Goal: Use online tool/utility: Utilize a website feature to perform a specific function

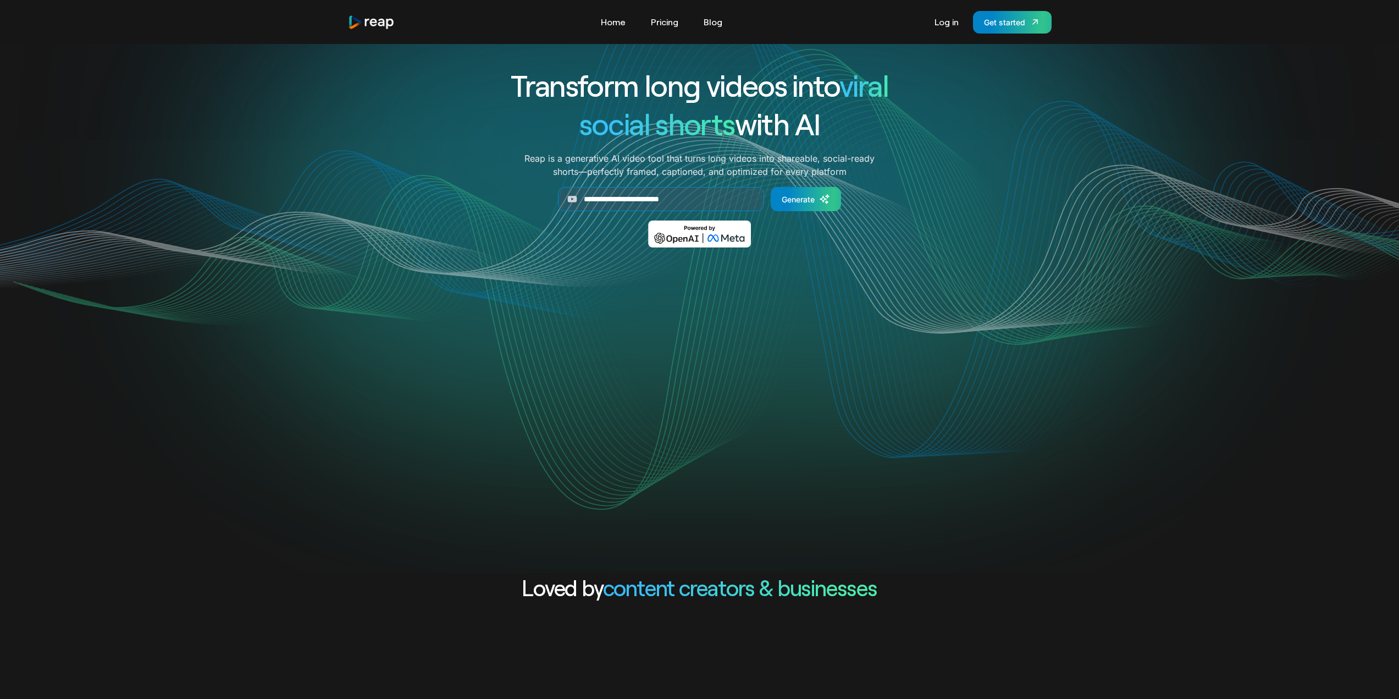
drag, startPoint x: 588, startPoint y: 202, endPoint x: 548, endPoint y: 202, distance: 40.1
click at [548, 202] on form "**********" at bounding box center [699, 199] width 457 height 24
click at [624, 201] on input "*" at bounding box center [661, 199] width 206 height 24
paste input "**********"
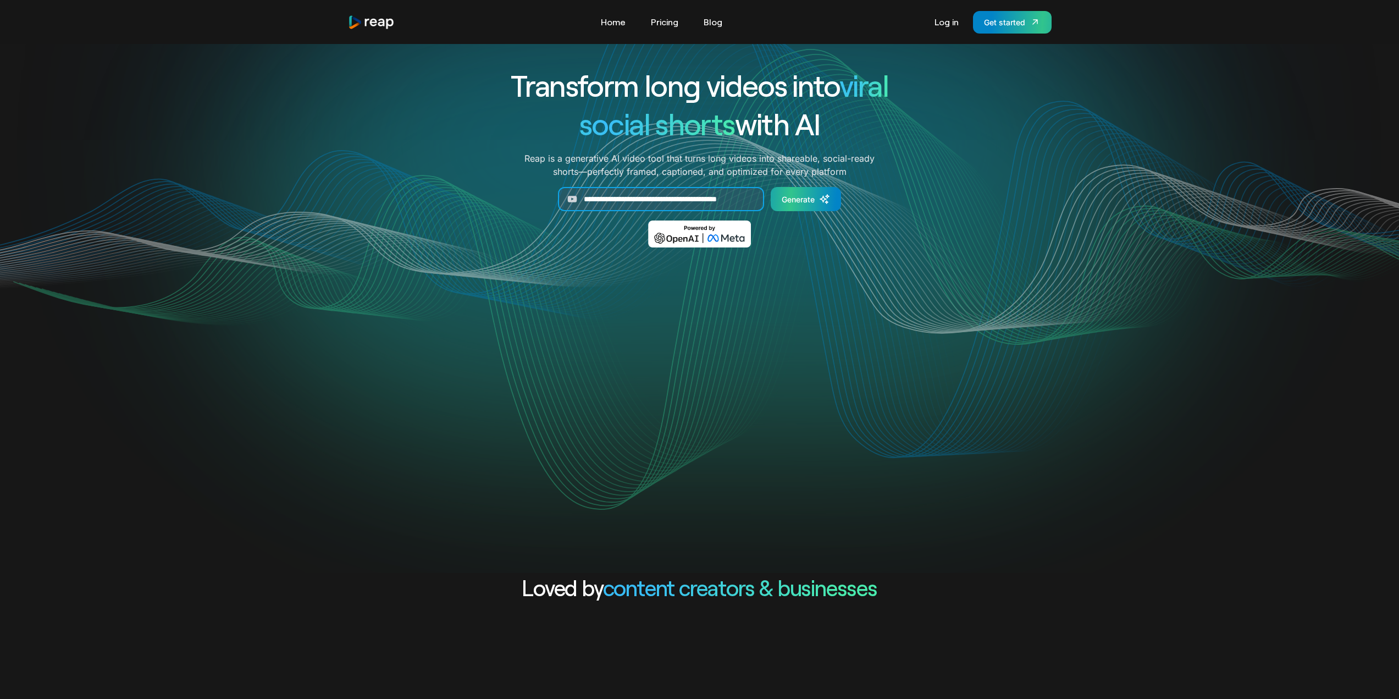
scroll to position [0, 32]
type input "**********"
click at [828, 197] on icon "Generate Form" at bounding box center [827, 196] width 3 height 3
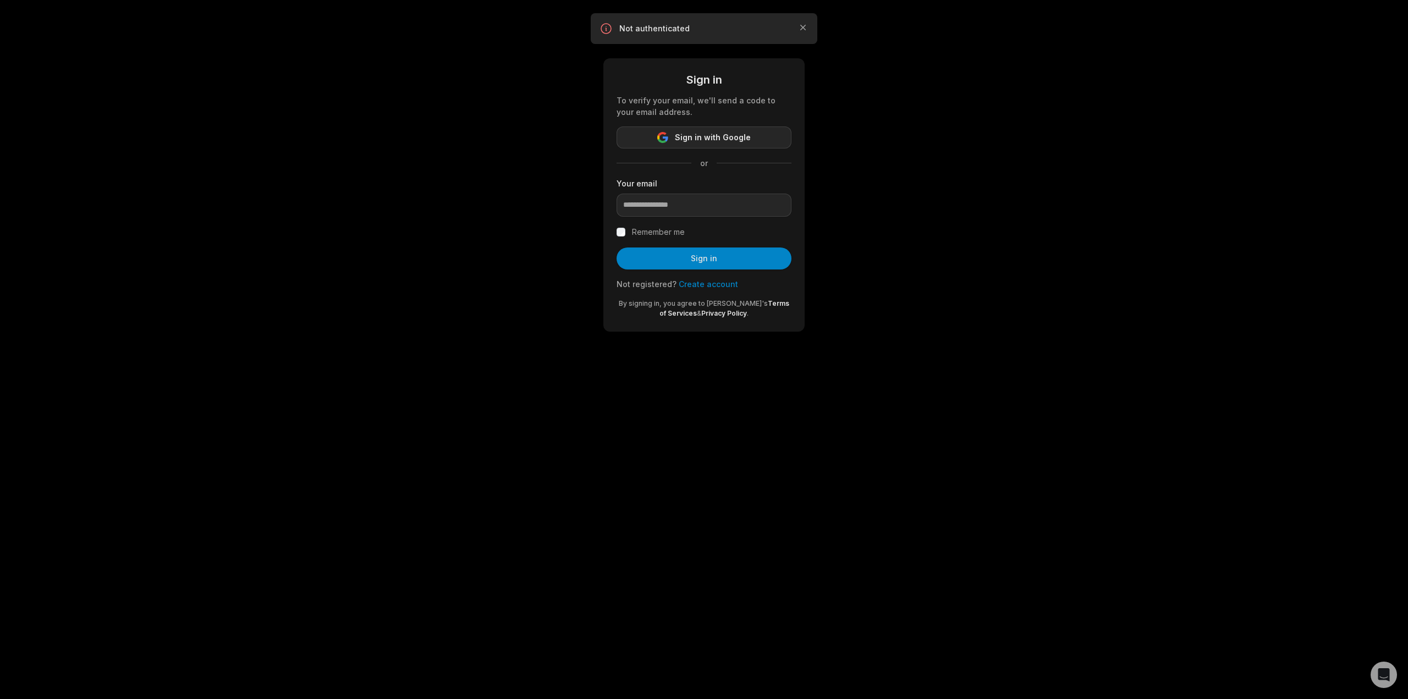
click at [699, 143] on span "Sign in with Google" at bounding box center [713, 137] width 76 height 13
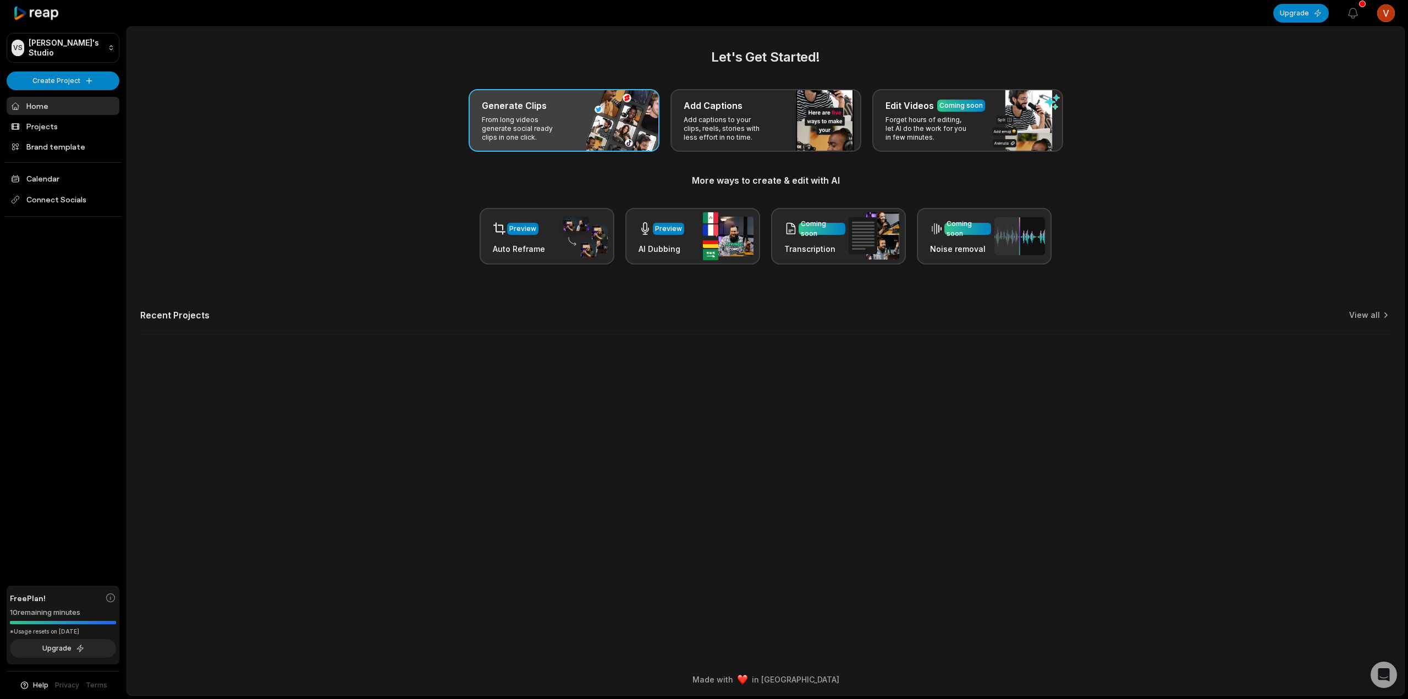
click at [521, 139] on p "From long videos generate social ready clips in one click." at bounding box center [524, 128] width 85 height 26
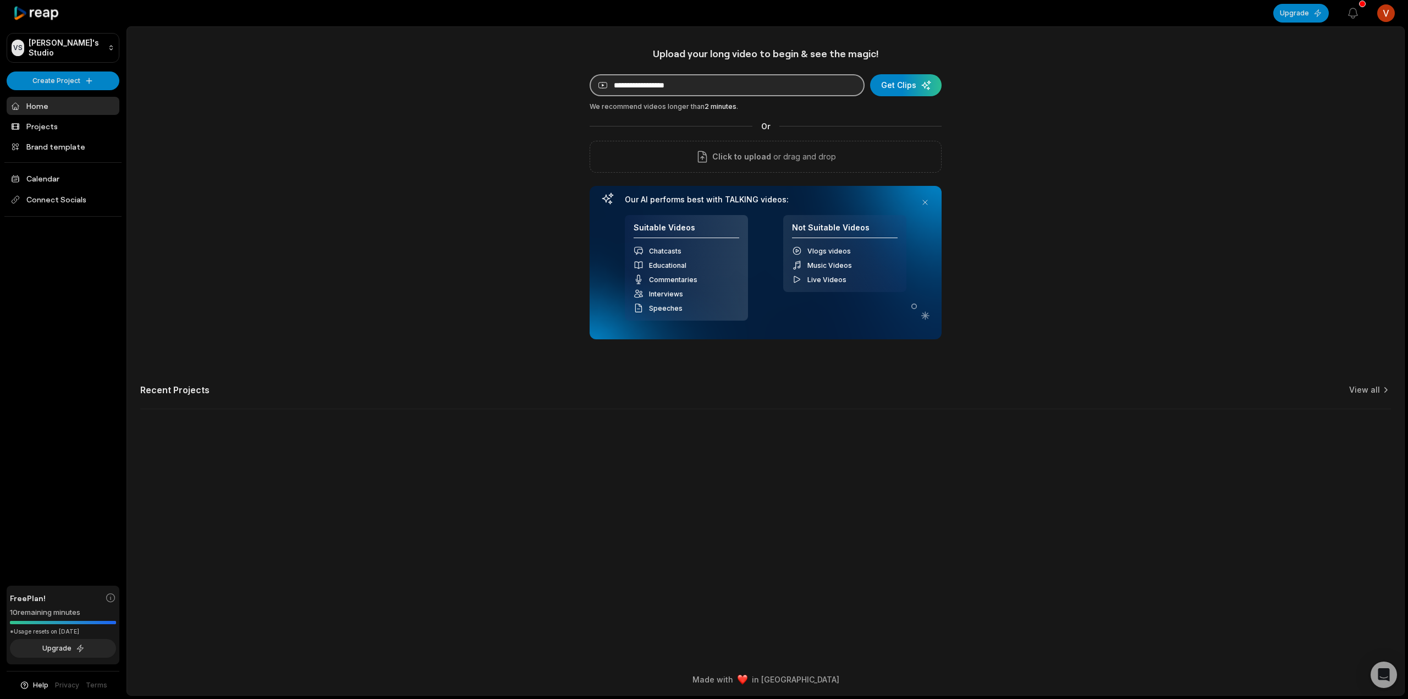
click at [675, 81] on input at bounding box center [726, 85] width 275 height 22
paste input "**********"
type input "**********"
click at [915, 78] on div "submit" at bounding box center [905, 85] width 71 height 22
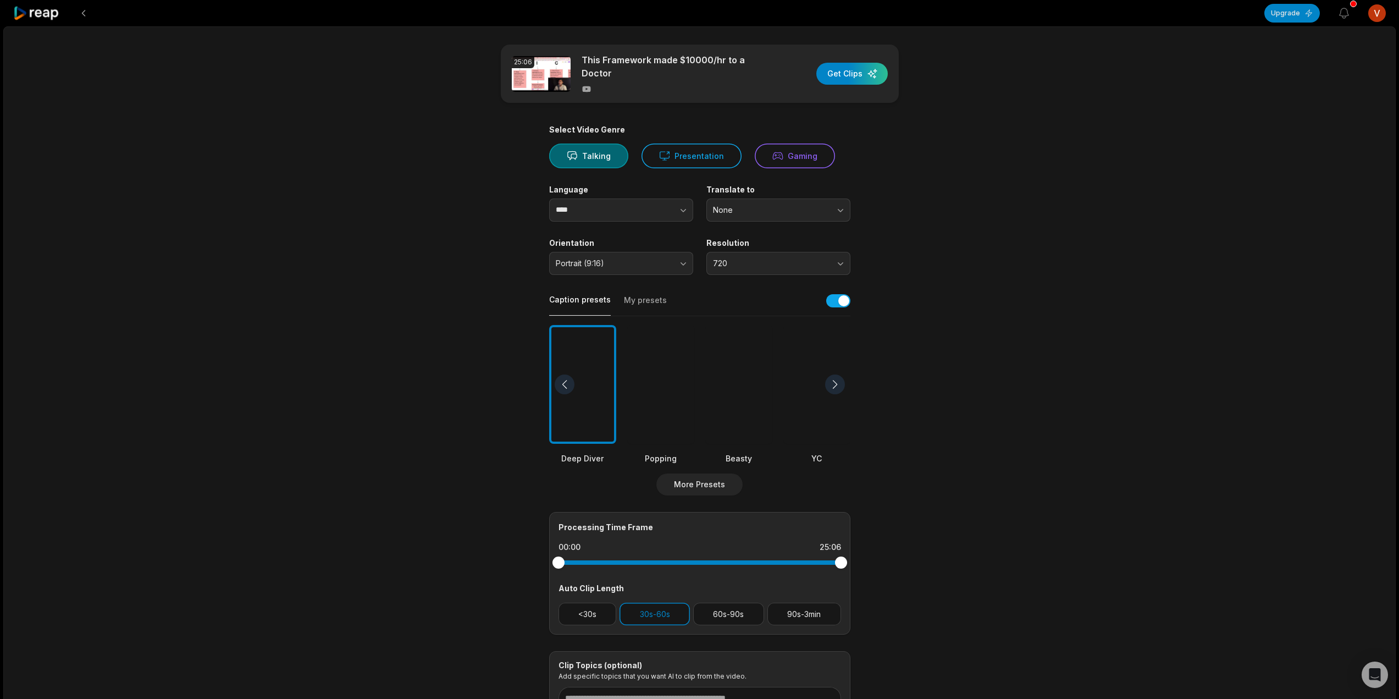
click at [643, 297] on button "My presets" at bounding box center [645, 305] width 43 height 21
click at [582, 299] on button "Caption presets" at bounding box center [580, 305] width 62 height 21
click at [833, 382] on div at bounding box center [835, 384] width 20 height 20
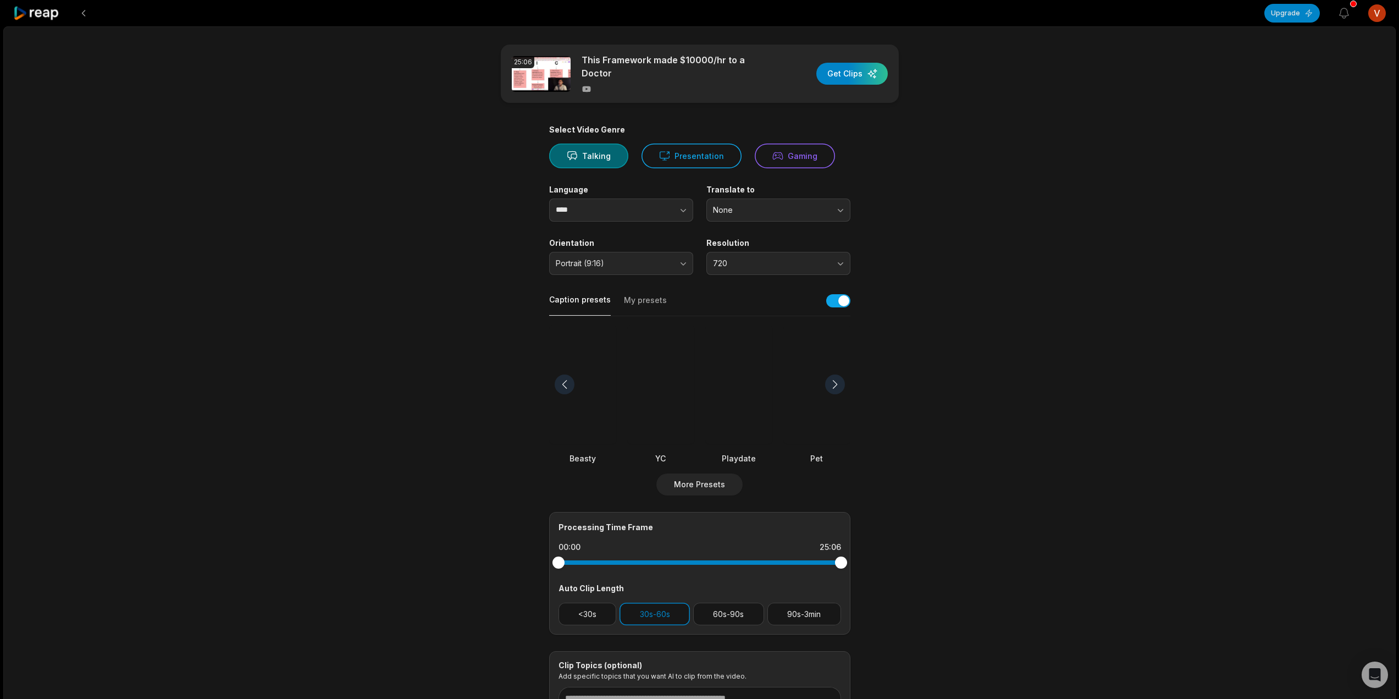
click at [833, 382] on div at bounding box center [835, 384] width 20 height 20
click at [664, 385] on div at bounding box center [660, 384] width 67 height 119
click at [745, 267] on span "720" at bounding box center [770, 263] width 115 height 10
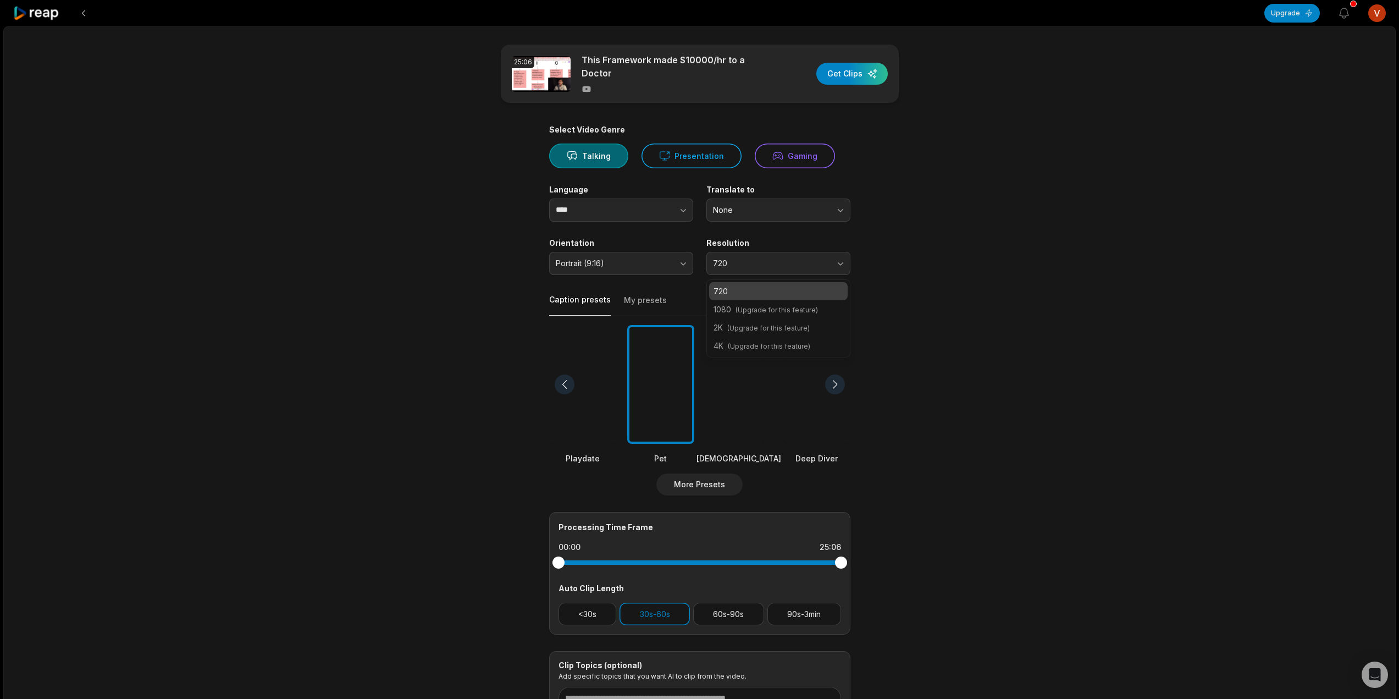
click at [743, 290] on p "720" at bounding box center [779, 291] width 130 height 12
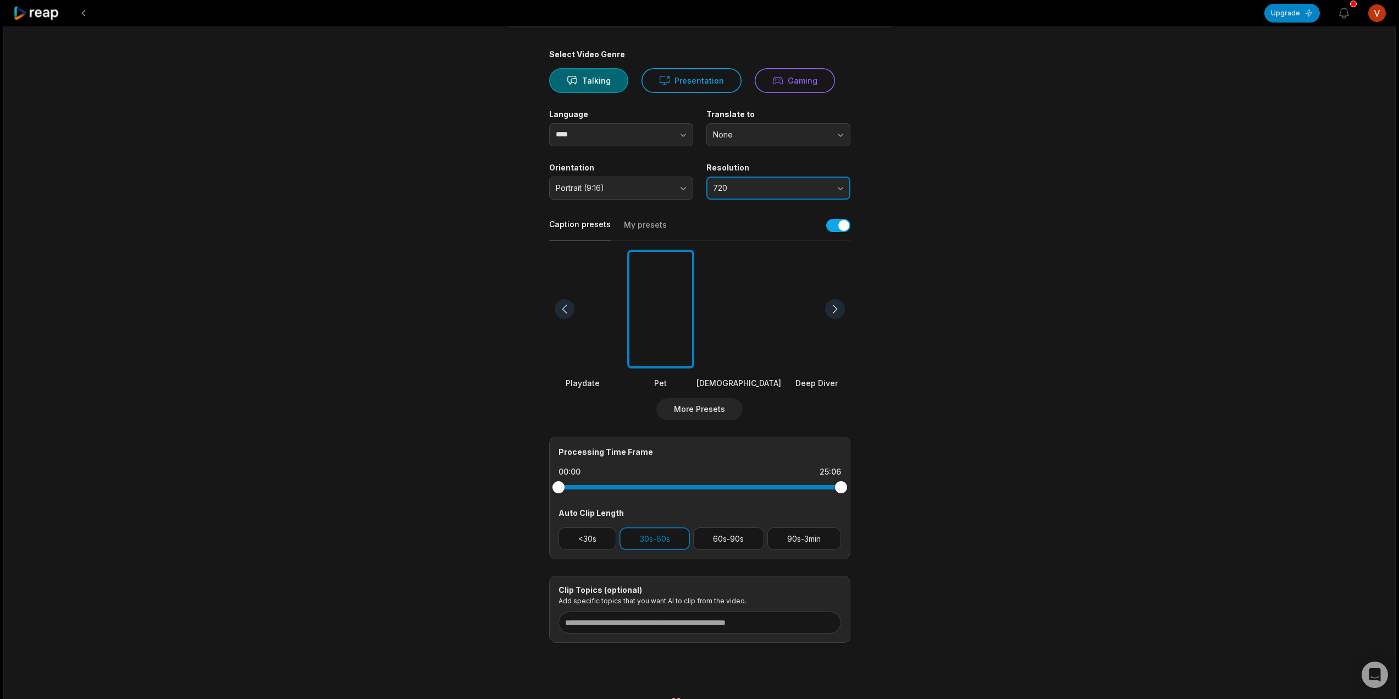
scroll to position [98, 0]
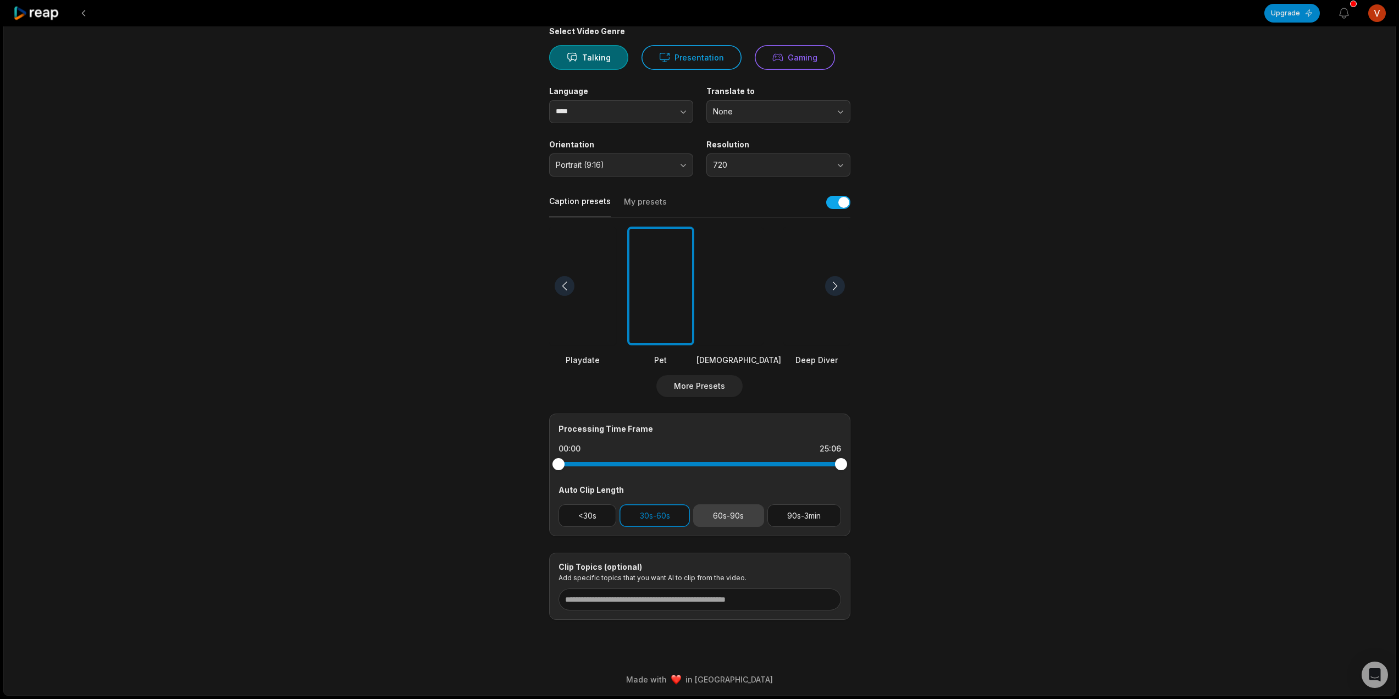
click at [743, 514] on button "60s-90s" at bounding box center [728, 515] width 71 height 23
click at [660, 515] on button "30s-60s" at bounding box center [655, 515] width 70 height 23
click at [658, 513] on button "30s-60s" at bounding box center [655, 515] width 70 height 23
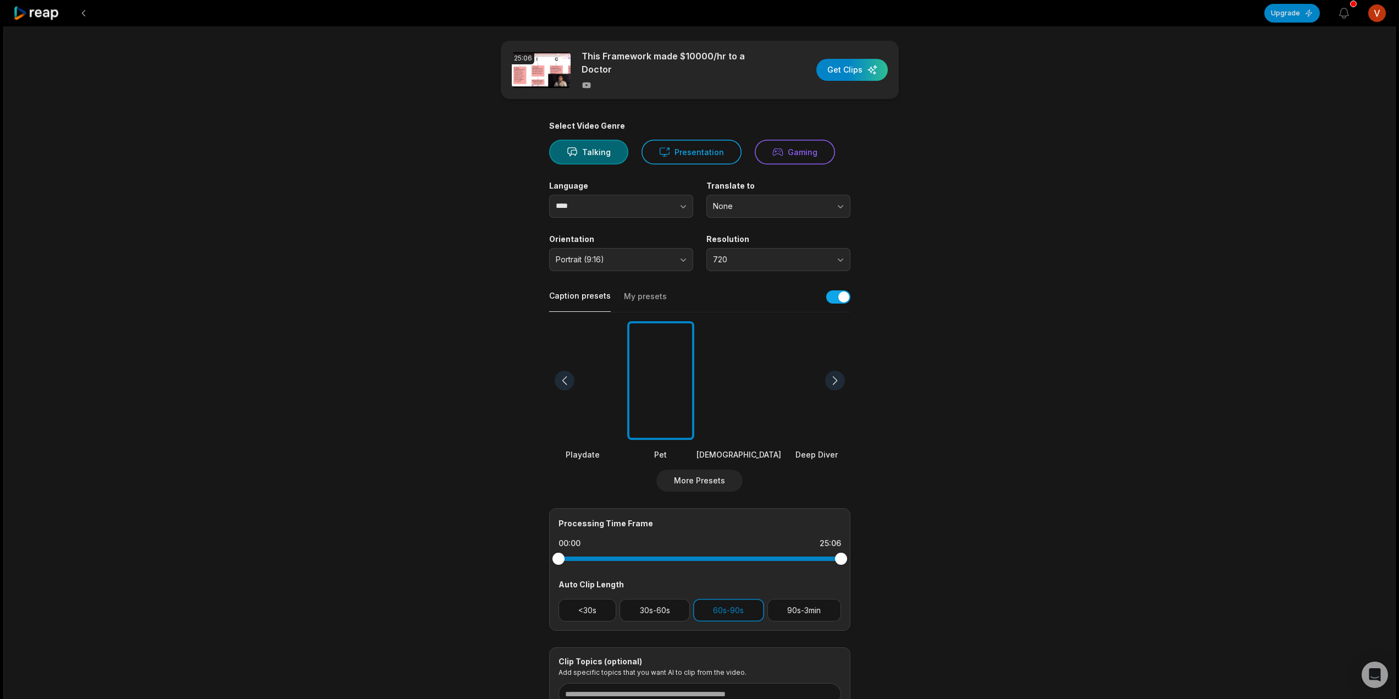
scroll to position [0, 0]
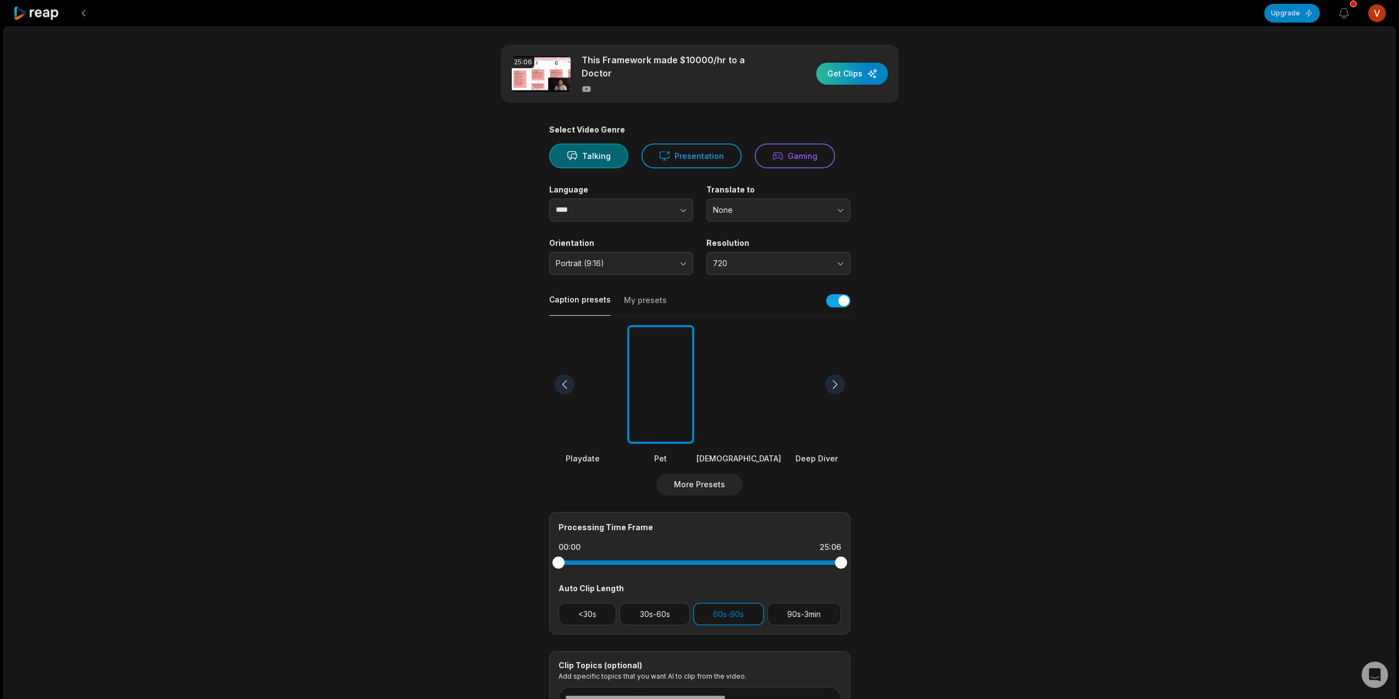
click at [839, 75] on div "button" at bounding box center [852, 74] width 71 height 22
click at [655, 118] on main "25:06 This Framework made $10000/hr to a Doctor Get Clips Select Video Genre Ta…" at bounding box center [700, 382] width 532 height 674
click at [565, 75] on img at bounding box center [541, 74] width 59 height 36
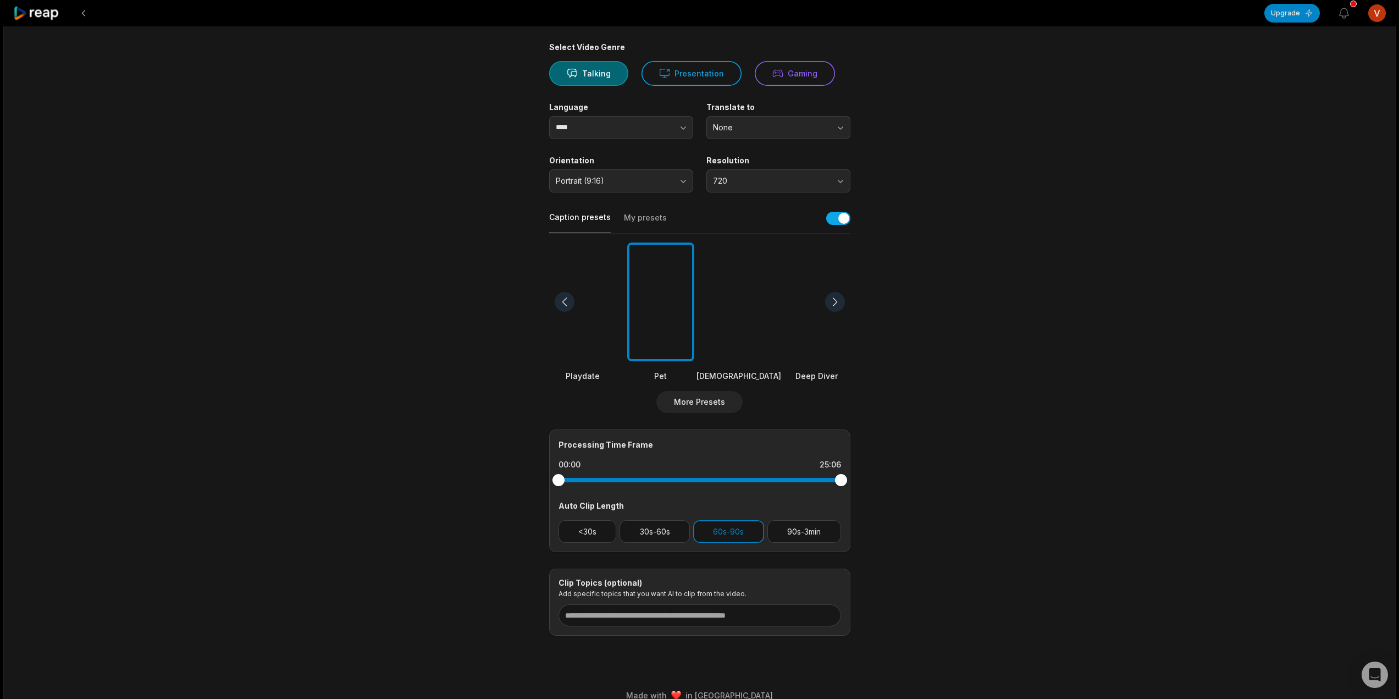
scroll to position [98, 0]
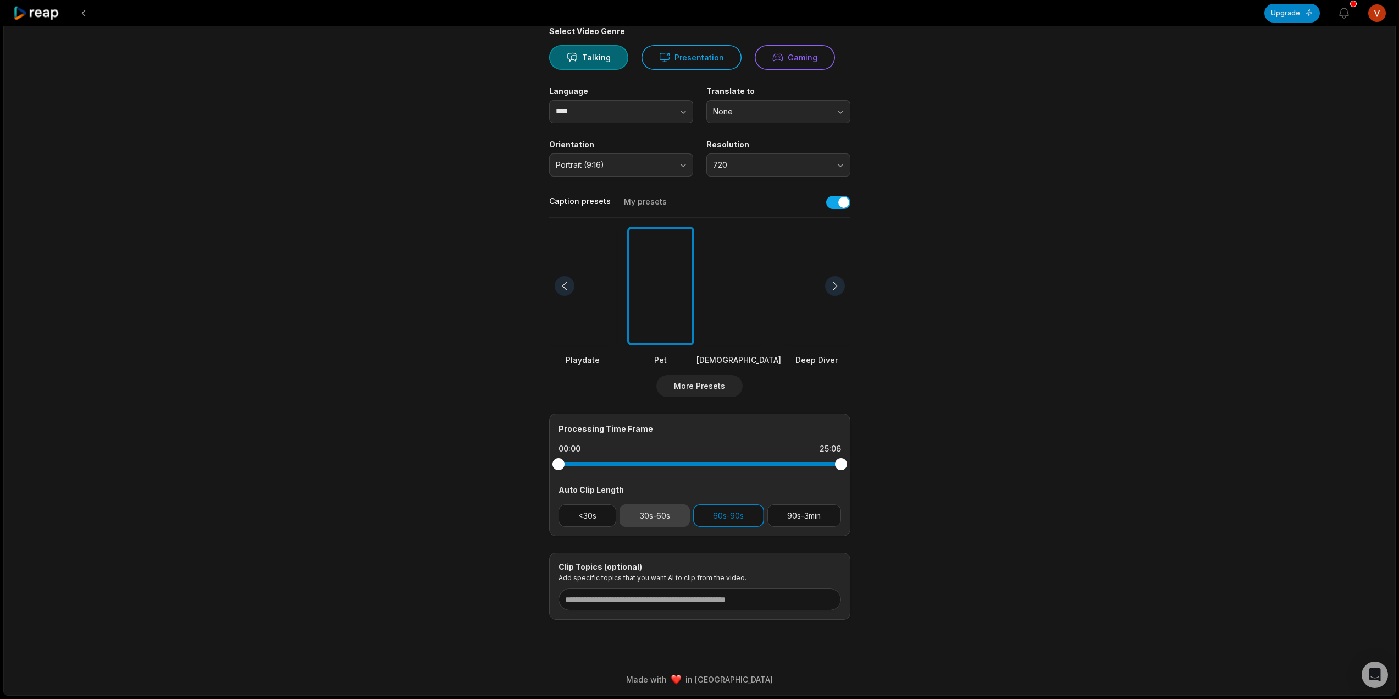
click at [659, 517] on button "30s-60s" at bounding box center [655, 515] width 70 height 23
click at [725, 518] on button "60s-90s" at bounding box center [728, 515] width 71 height 23
drag, startPoint x: 839, startPoint y: 463, endPoint x: 671, endPoint y: 472, distance: 168.0
click at [671, 472] on div at bounding box center [700, 464] width 283 height 20
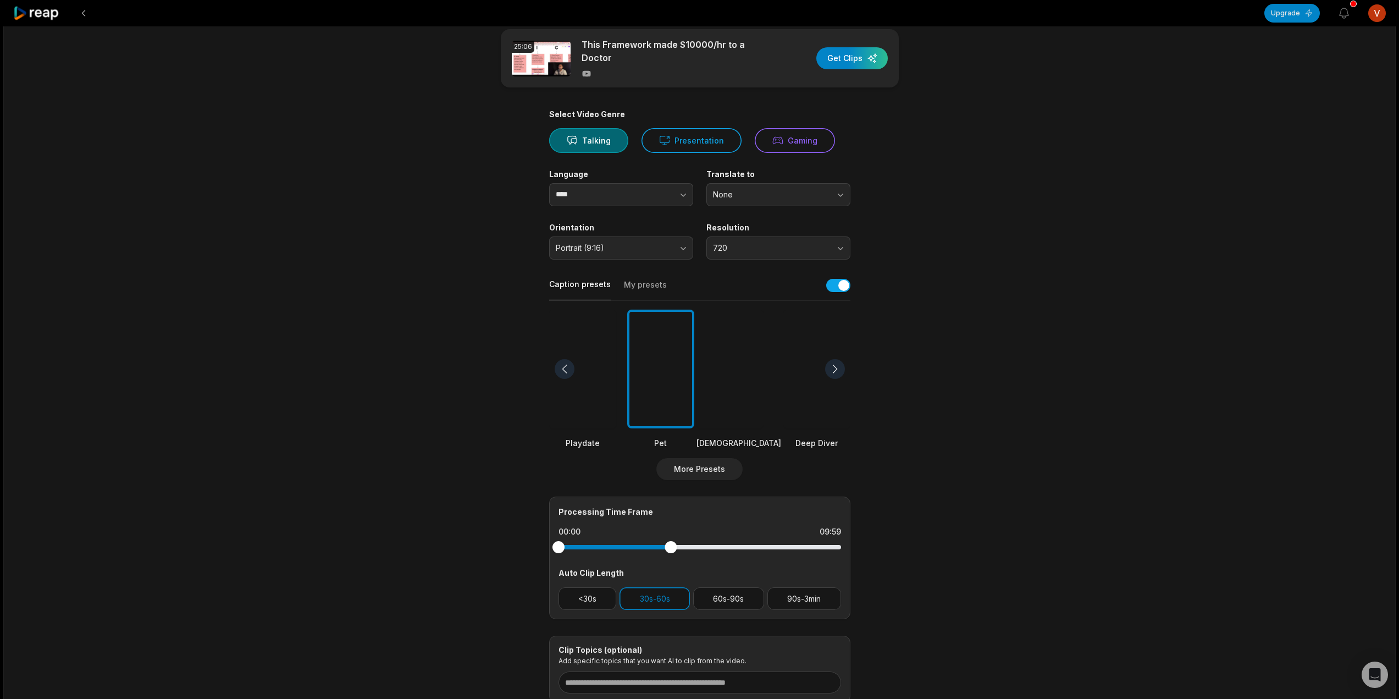
scroll to position [0, 0]
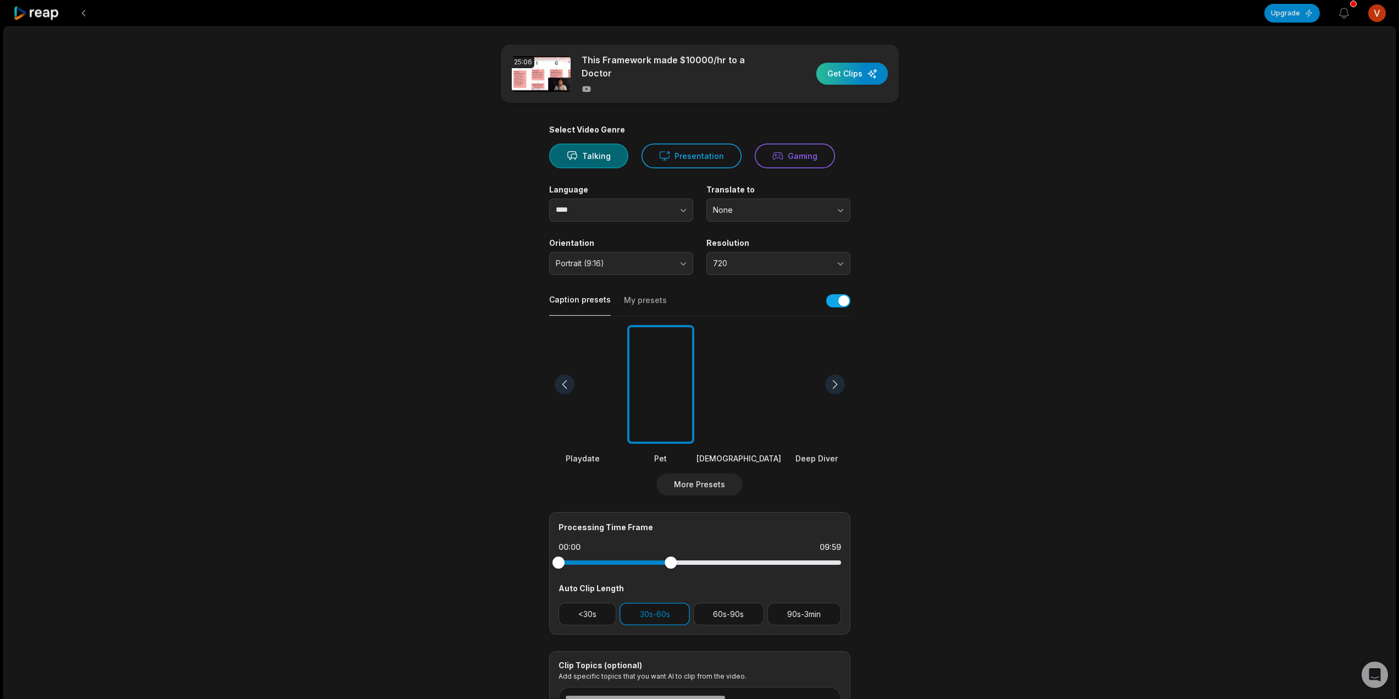
click at [863, 70] on div "button" at bounding box center [852, 74] width 71 height 22
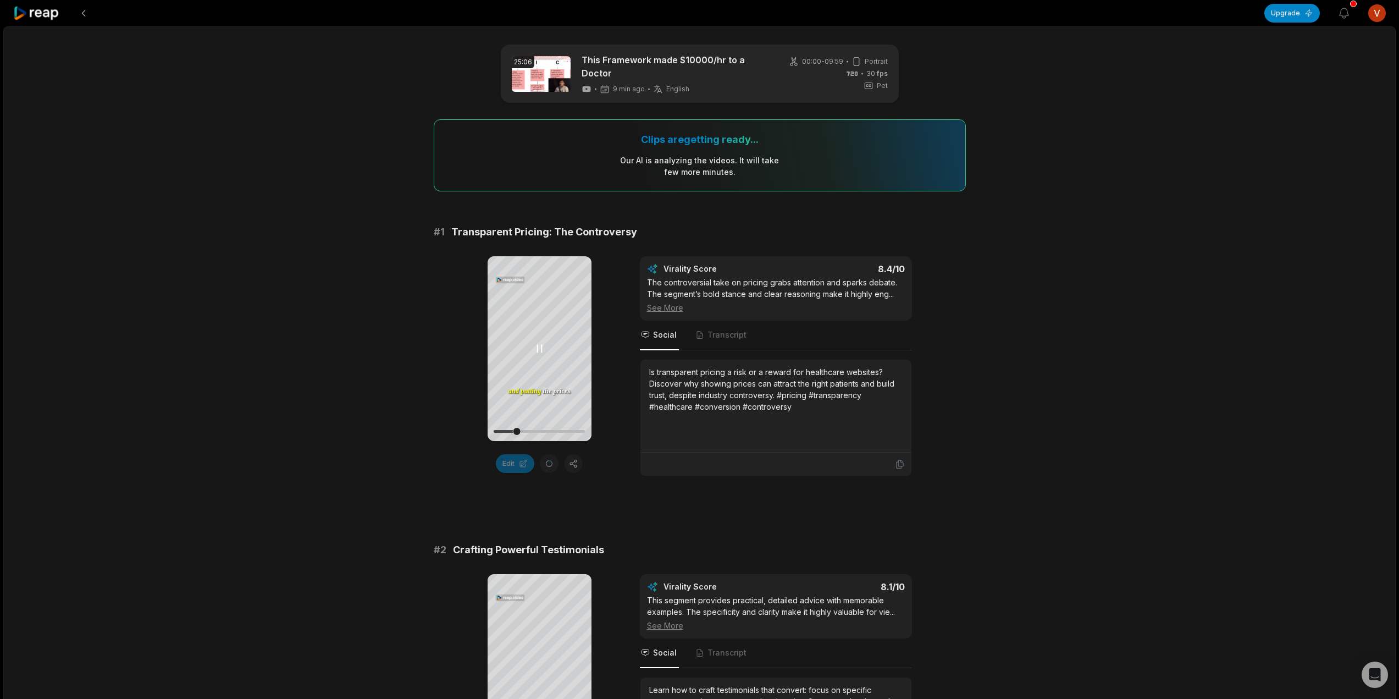
click at [538, 348] on icon at bounding box center [540, 348] width 4 height 7
click at [538, 351] on icon at bounding box center [540, 348] width 4 height 7
click at [539, 345] on icon at bounding box center [539, 348] width 13 height 13
click at [537, 353] on icon at bounding box center [540, 348] width 8 height 9
click at [539, 353] on icon at bounding box center [539, 348] width 13 height 13
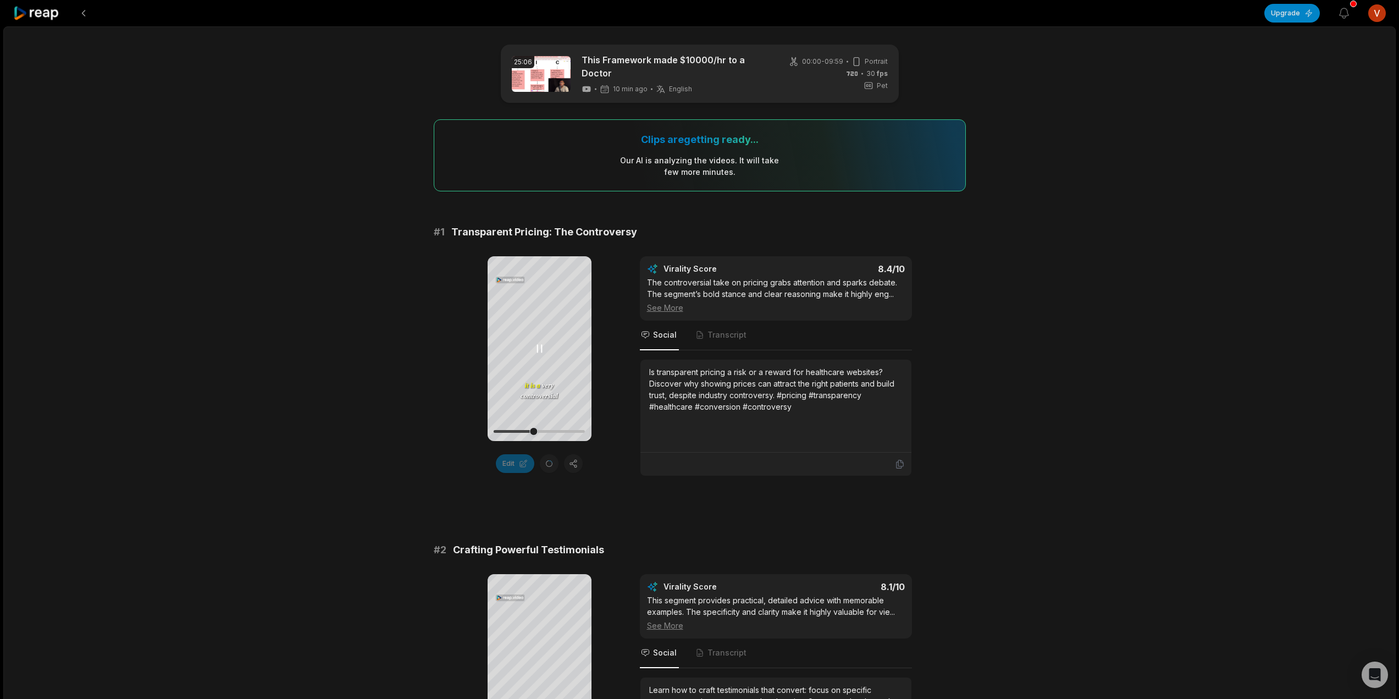
click at [539, 354] on icon at bounding box center [539, 348] width 13 height 13
drag, startPoint x: 536, startPoint y: 434, endPoint x: 483, endPoint y: 440, distance: 53.1
click at [483, 440] on div "Your browser does not support mp4 format. is transparent pricing and procedure …" at bounding box center [700, 366] width 532 height 220
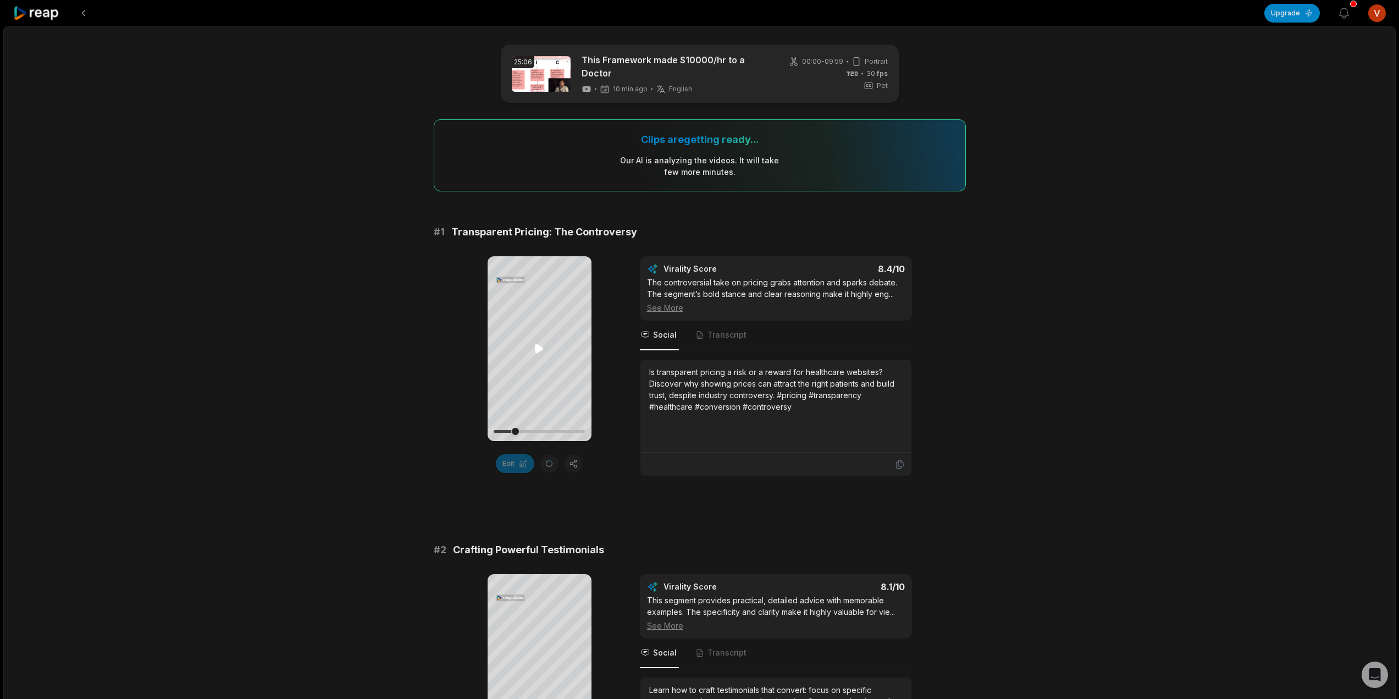
click at [543, 351] on icon at bounding box center [539, 348] width 13 height 13
click at [544, 353] on icon at bounding box center [539, 348] width 13 height 13
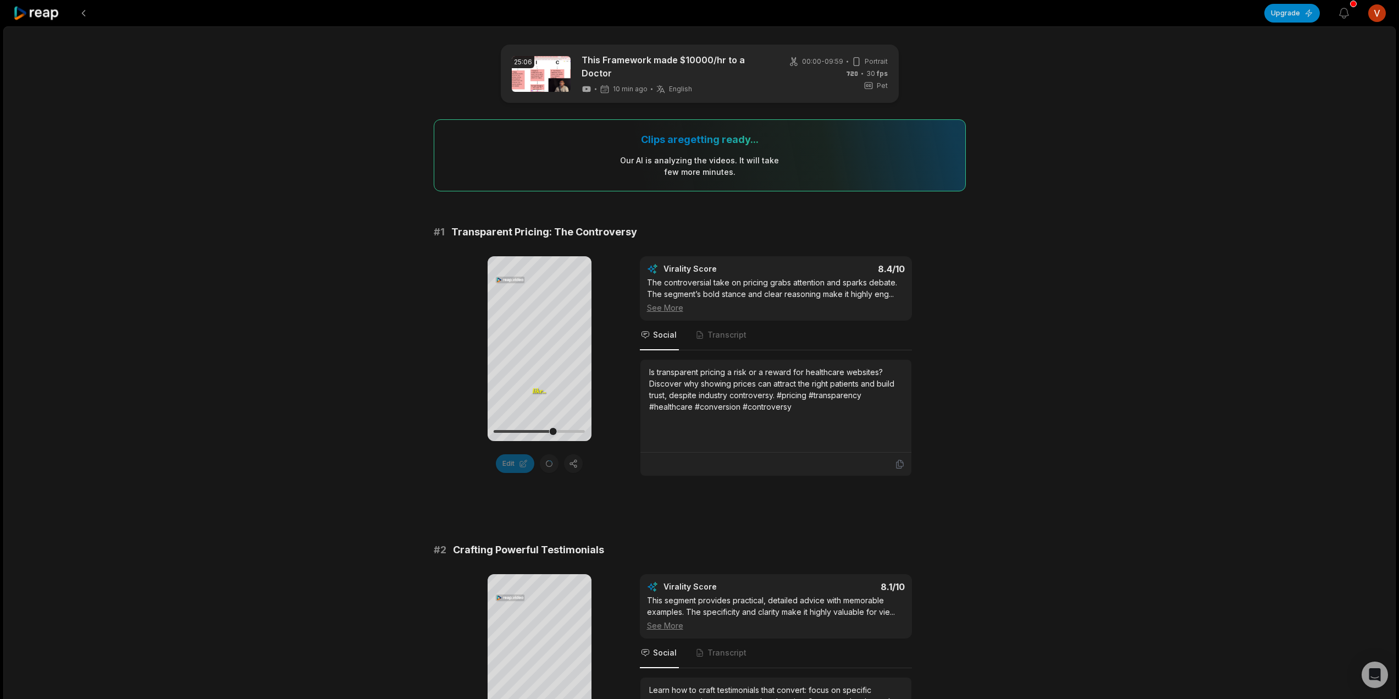
drag, startPoint x: 545, startPoint y: 430, endPoint x: 399, endPoint y: 418, distance: 146.2
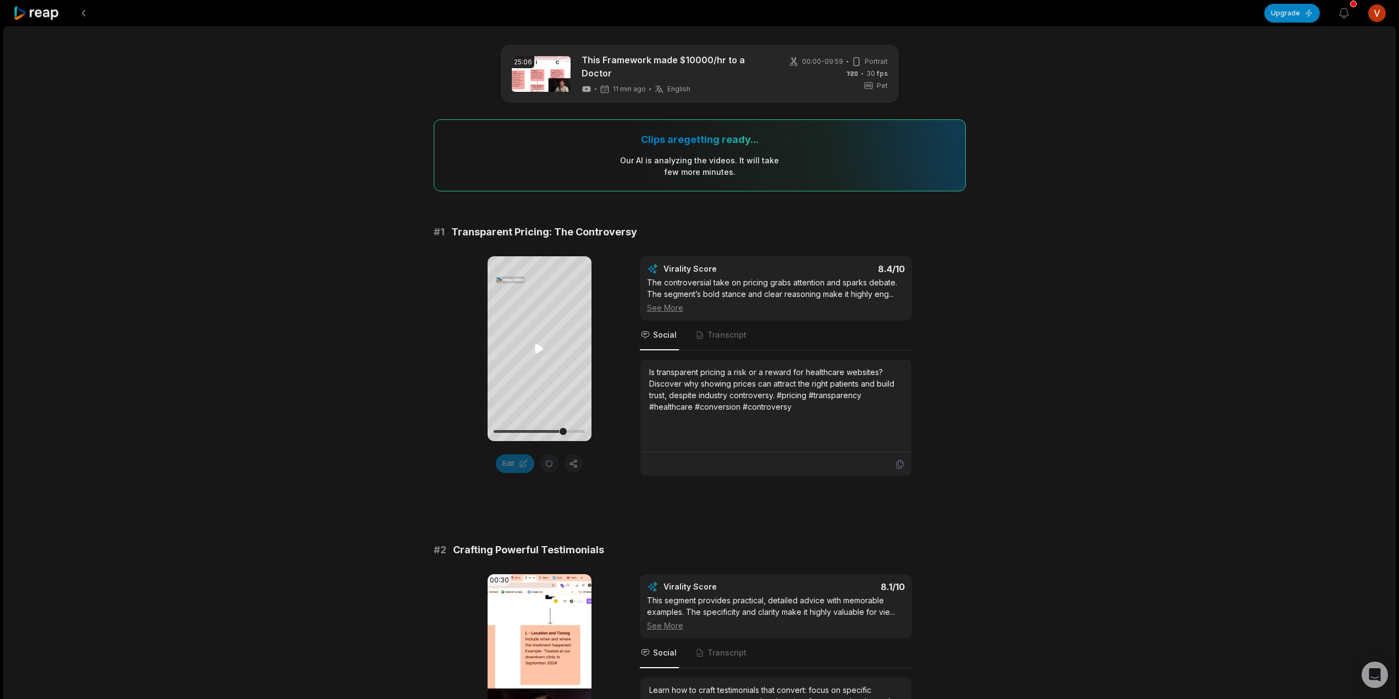
click at [563, 430] on div at bounding box center [539, 431] width 91 height 3
click at [538, 350] on icon at bounding box center [540, 348] width 4 height 7
click at [542, 342] on icon at bounding box center [539, 348] width 13 height 13
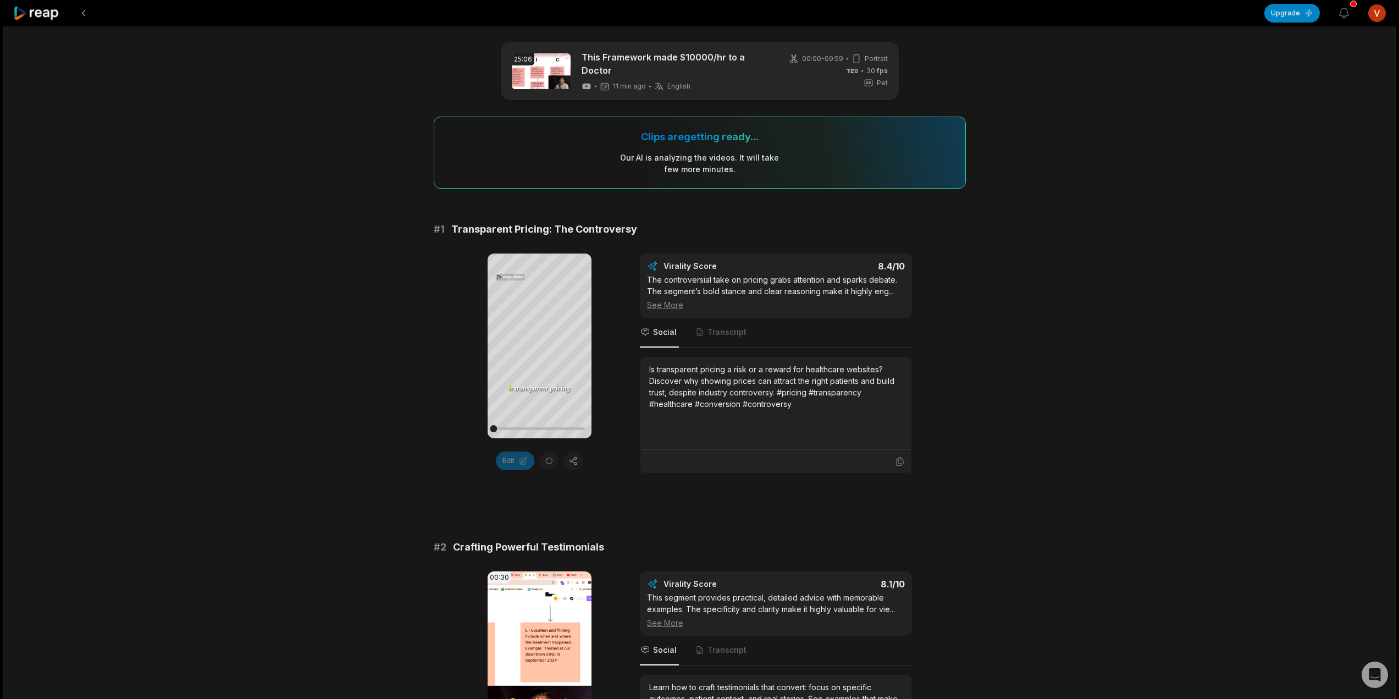
scroll to position [275, 0]
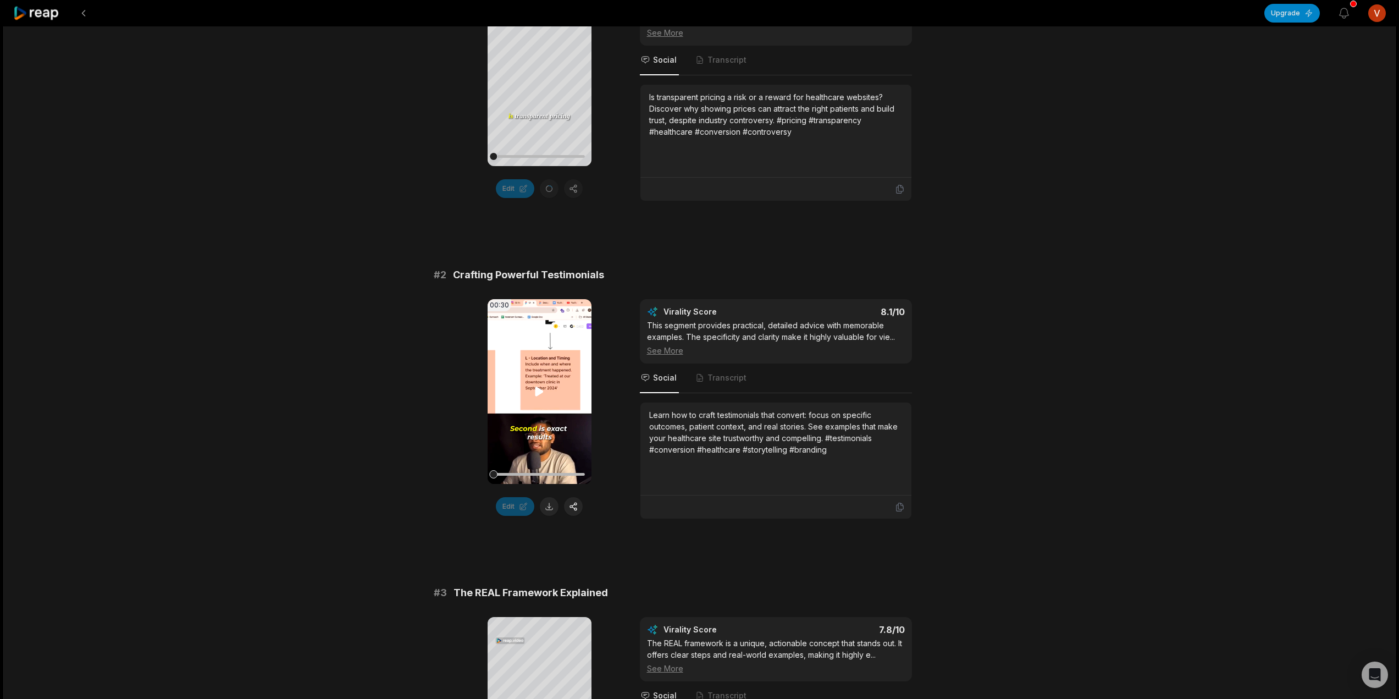
click at [555, 420] on video "Your browser does not support mp4 format." at bounding box center [540, 391] width 104 height 185
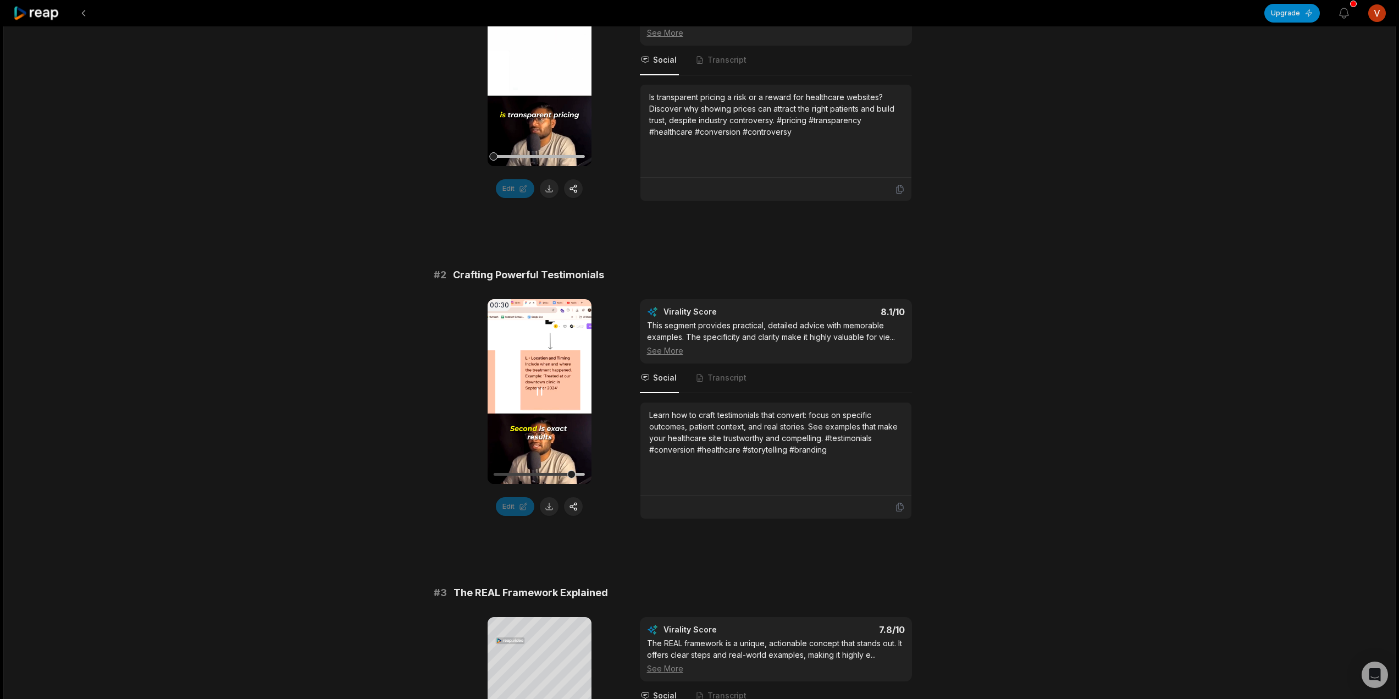
click at [538, 392] on icon at bounding box center [540, 391] width 4 height 7
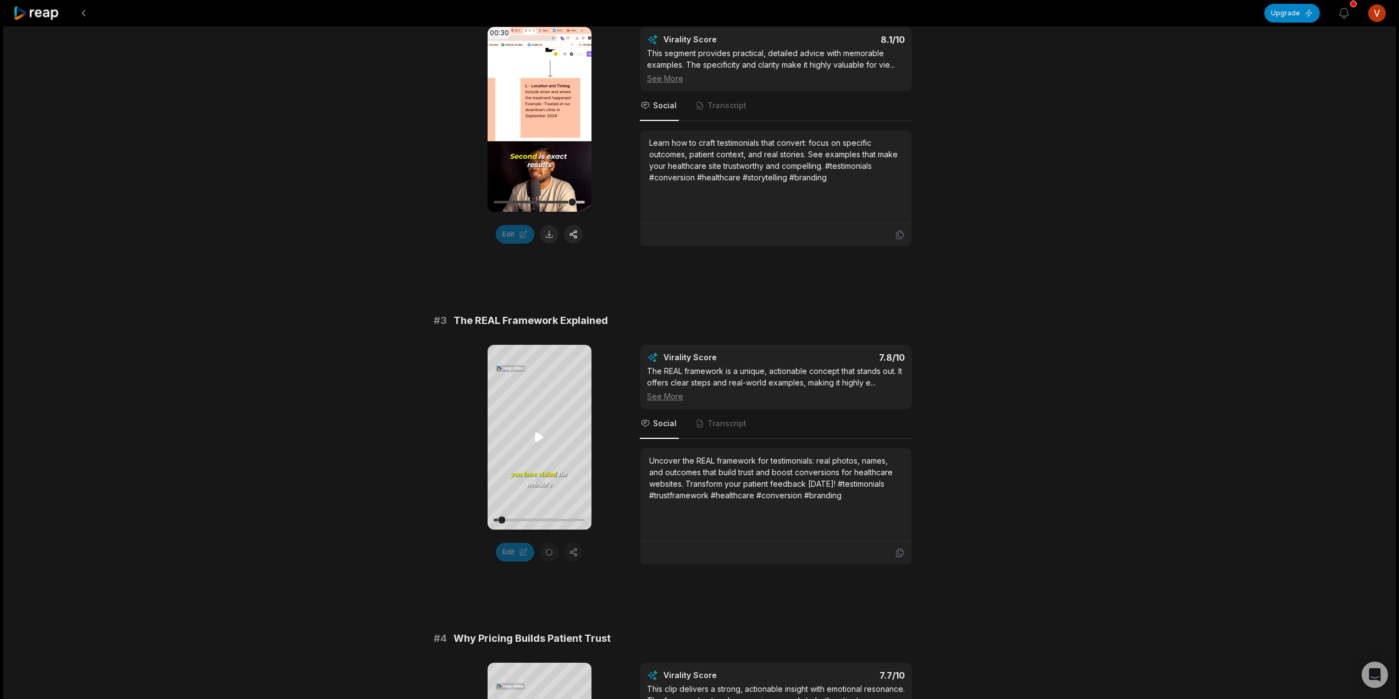
scroll to position [550, 0]
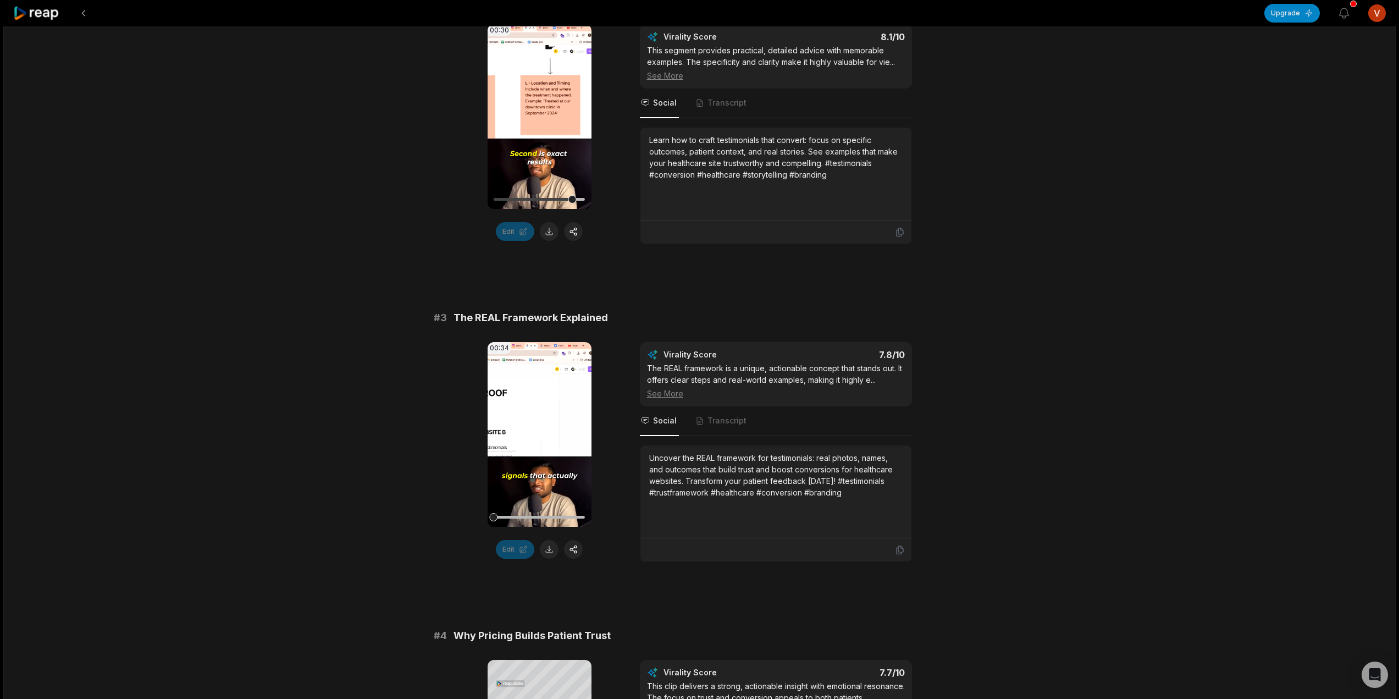
click at [537, 472] on video "Your browser does not support mp4 format." at bounding box center [540, 434] width 104 height 185
click at [541, 114] on icon at bounding box center [539, 116] width 13 height 13
click at [538, 139] on video "Your browser does not support mp4 format." at bounding box center [540, 116] width 104 height 185
click at [553, 441] on video "Your browser does not support mp4 format." at bounding box center [540, 434] width 104 height 185
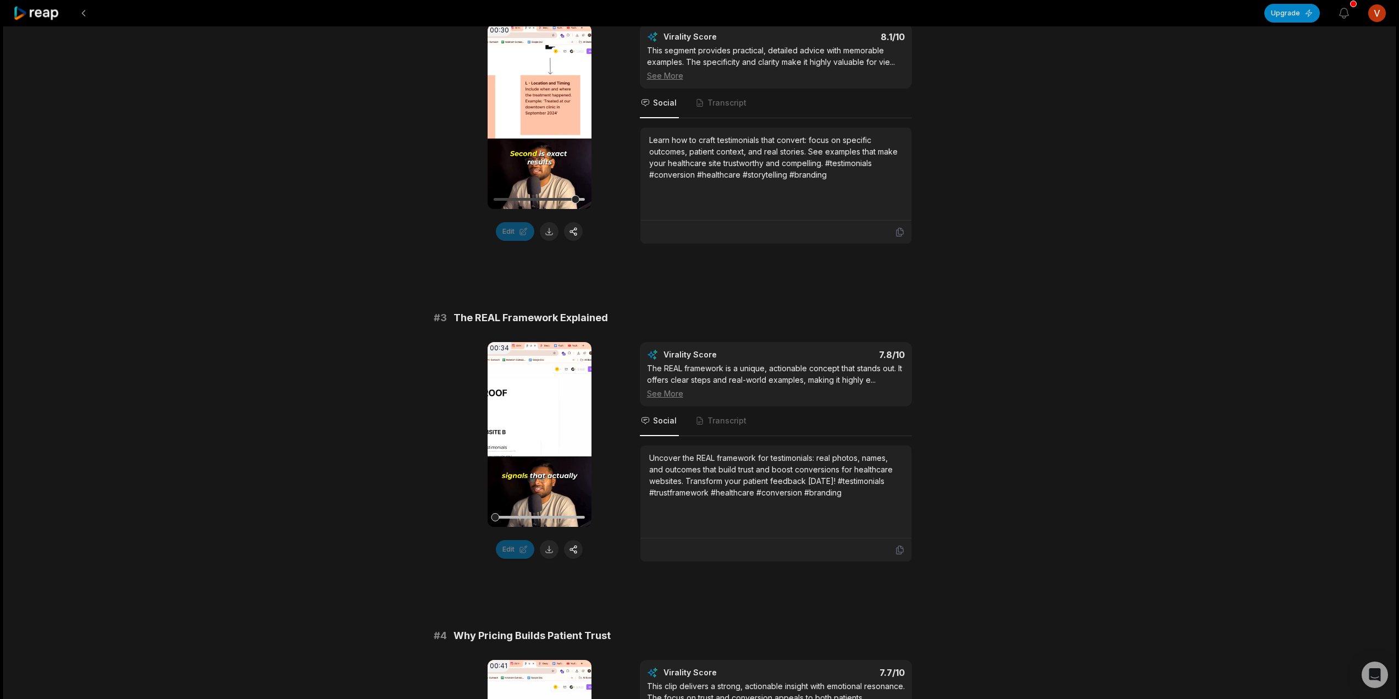
click at [527, 423] on video "Your browser does not support mp4 format." at bounding box center [540, 434] width 104 height 185
click at [527, 430] on video "Your browser does not support mp4 format." at bounding box center [540, 434] width 104 height 185
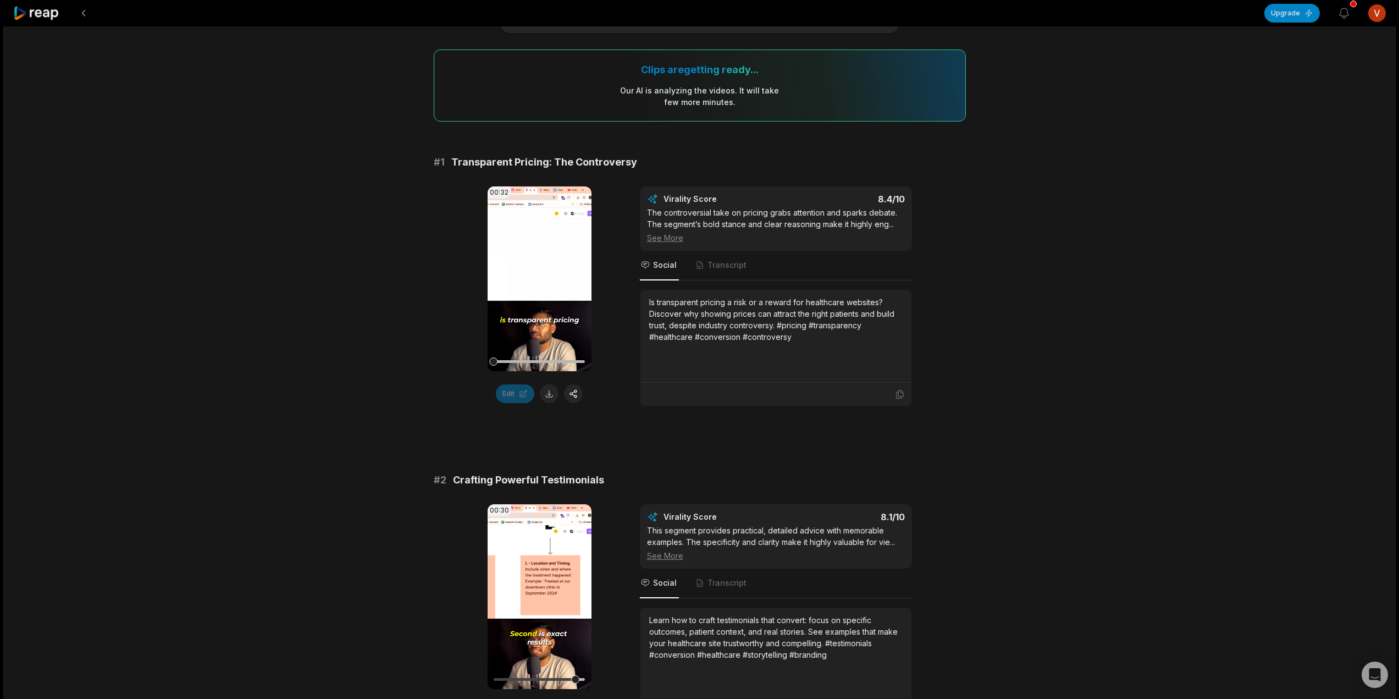
scroll to position [55, 0]
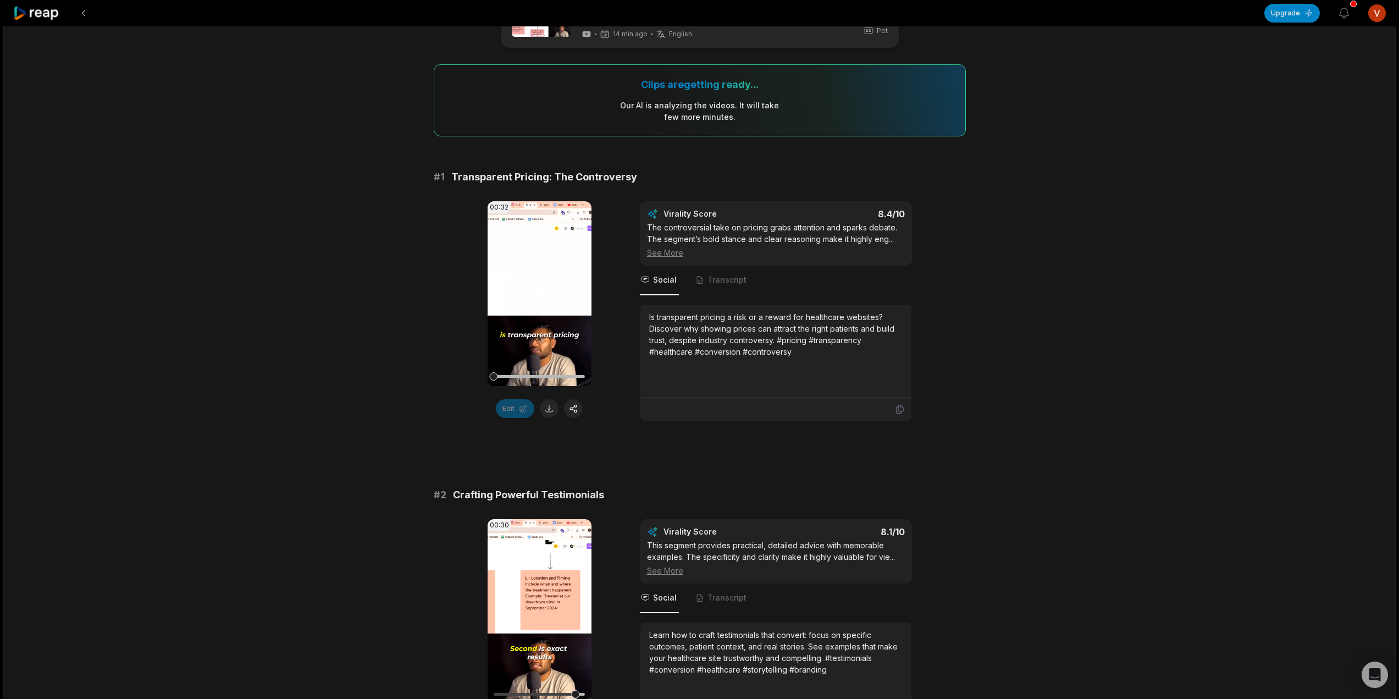
click at [526, 311] on video "Your browser does not support mp4 format." at bounding box center [540, 293] width 104 height 185
click at [539, 305] on video "Your browser does not support mp4 format." at bounding box center [540, 293] width 104 height 185
click at [553, 406] on button at bounding box center [549, 408] width 19 height 19
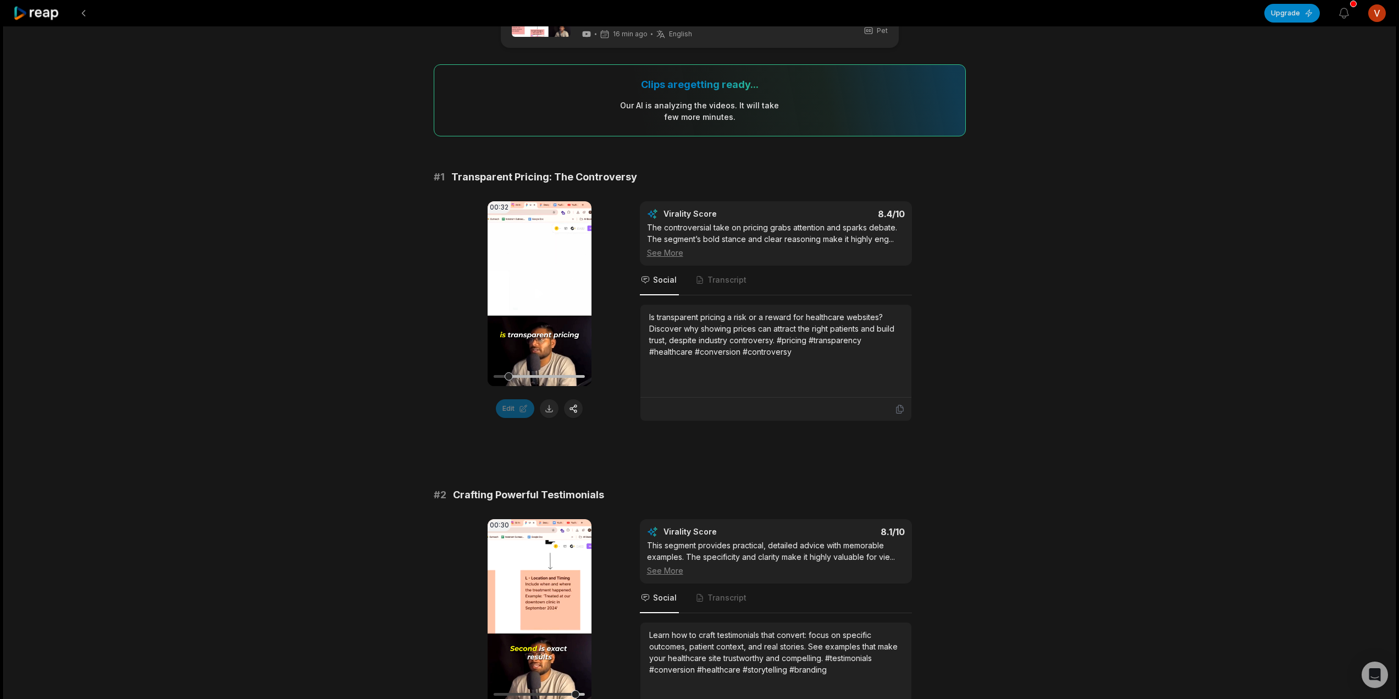
click at [517, 378] on div at bounding box center [539, 376] width 91 height 19
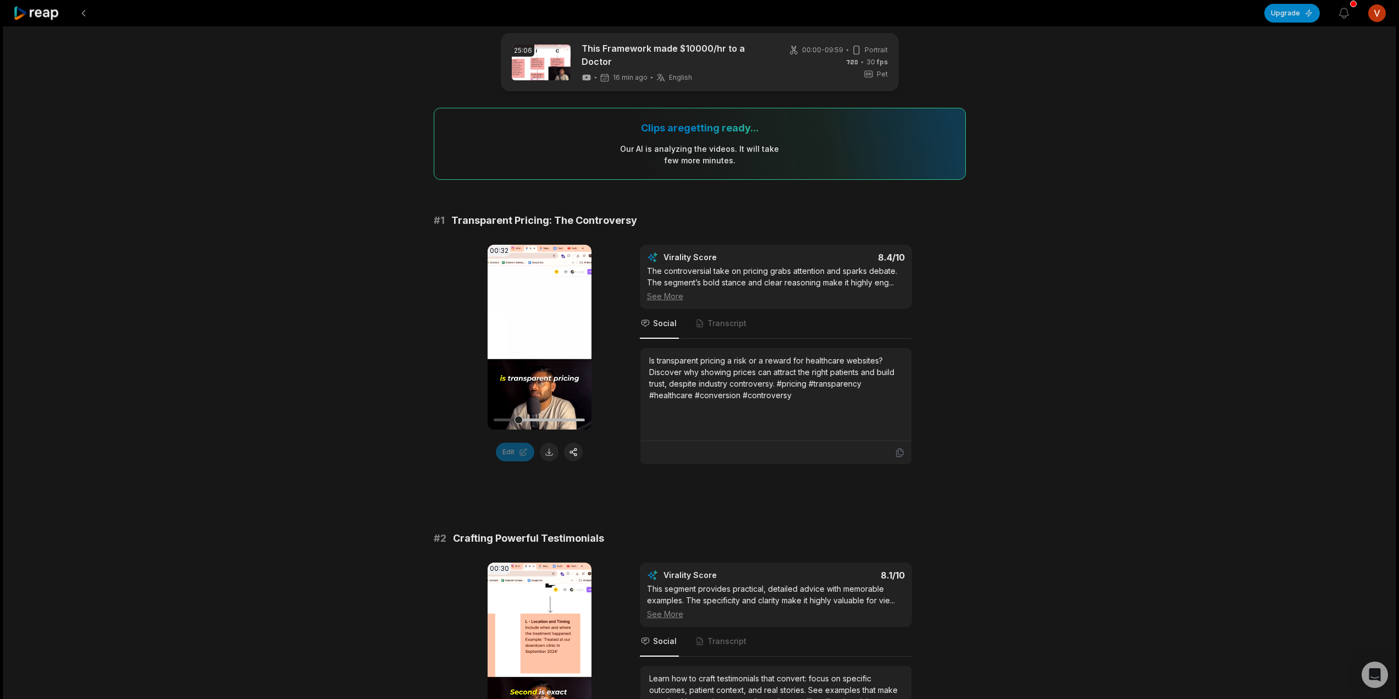
scroll to position [0, 0]
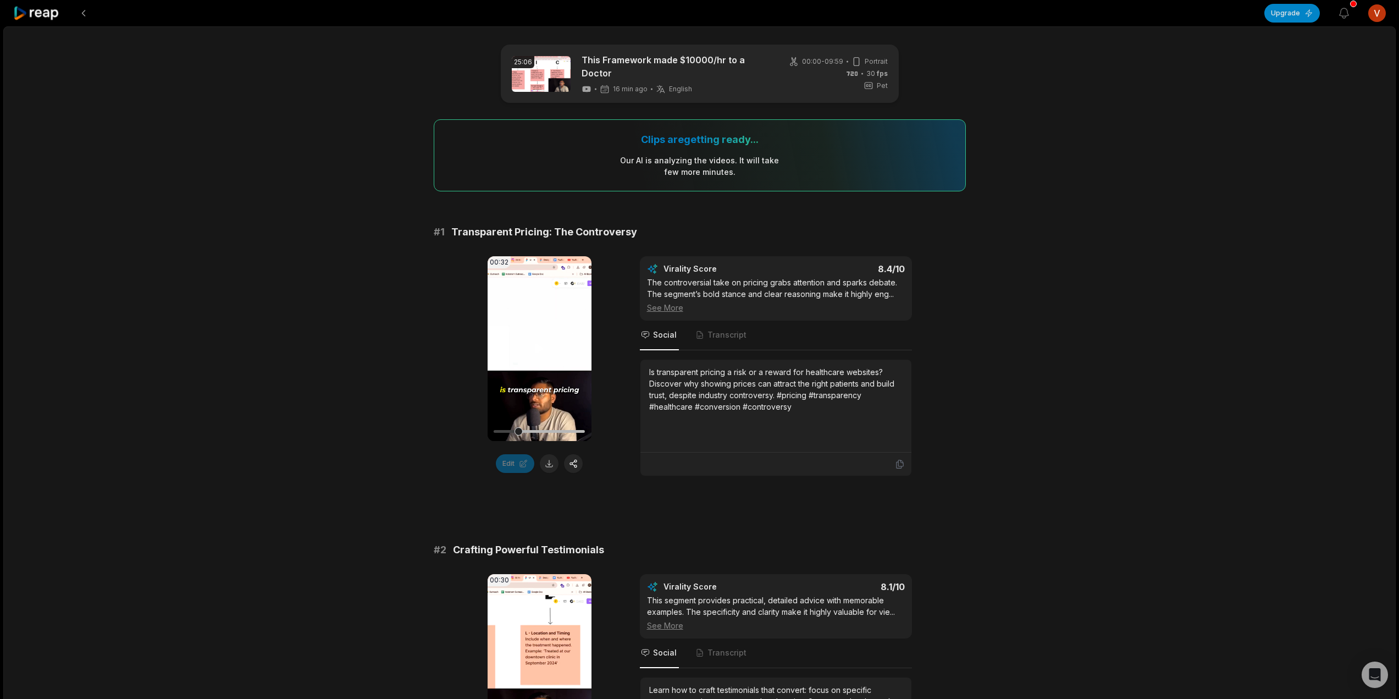
click at [545, 365] on video "Your browser does not support mp4 format." at bounding box center [540, 348] width 104 height 185
click at [552, 340] on video "Your browser does not support mp4 format." at bounding box center [540, 348] width 104 height 185
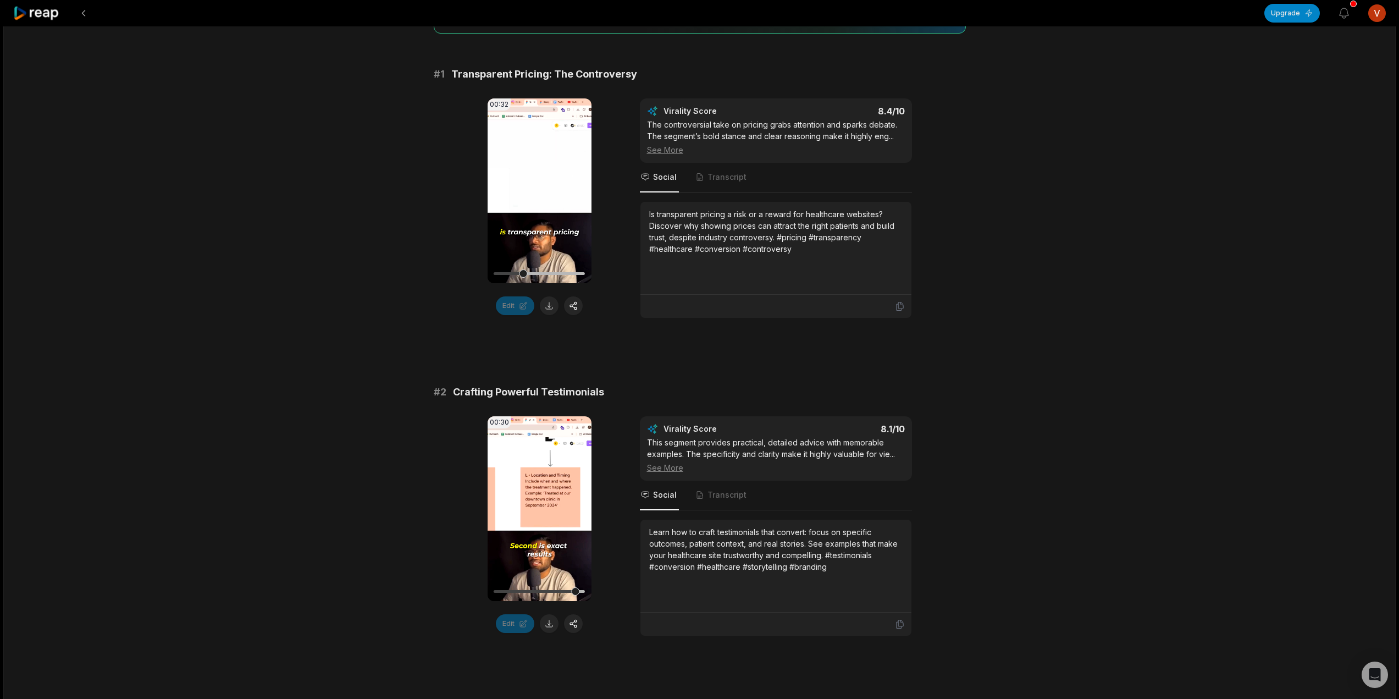
scroll to position [165, 0]
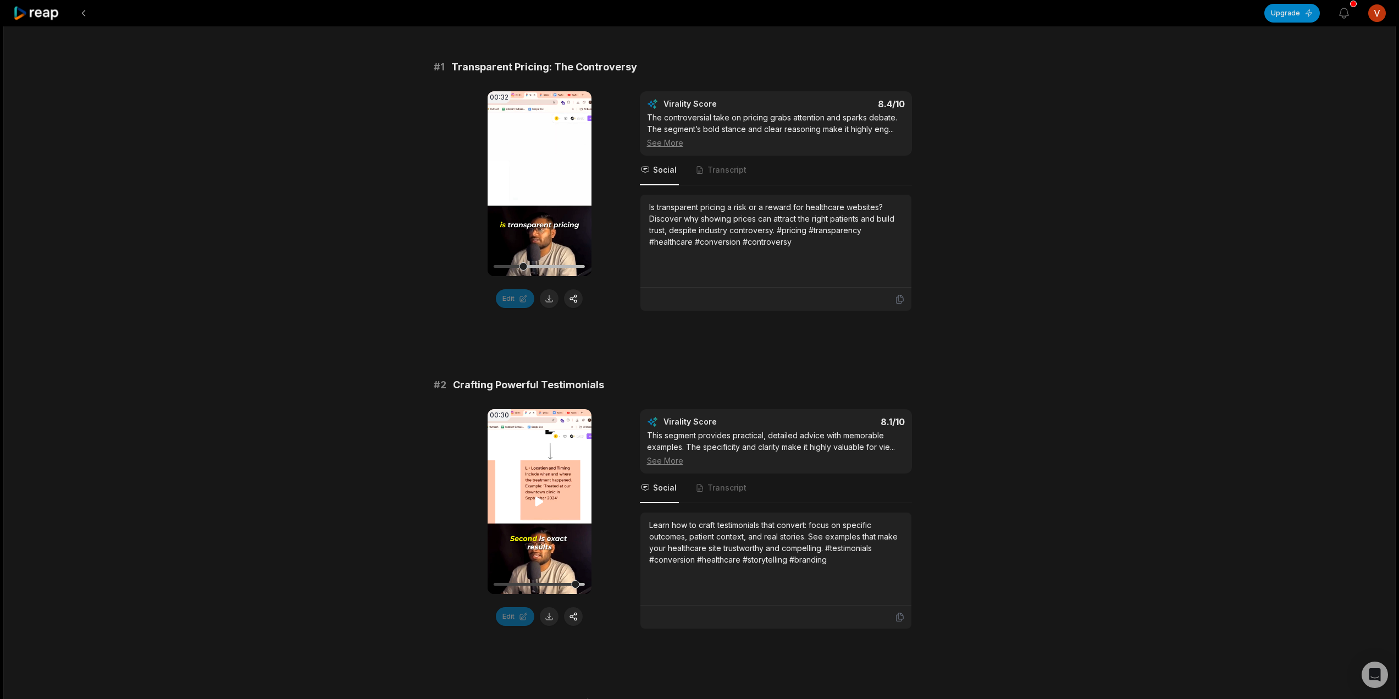
click at [540, 518] on video "Your browser does not support mp4 format." at bounding box center [540, 501] width 104 height 185
click at [537, 497] on icon at bounding box center [539, 501] width 13 height 13
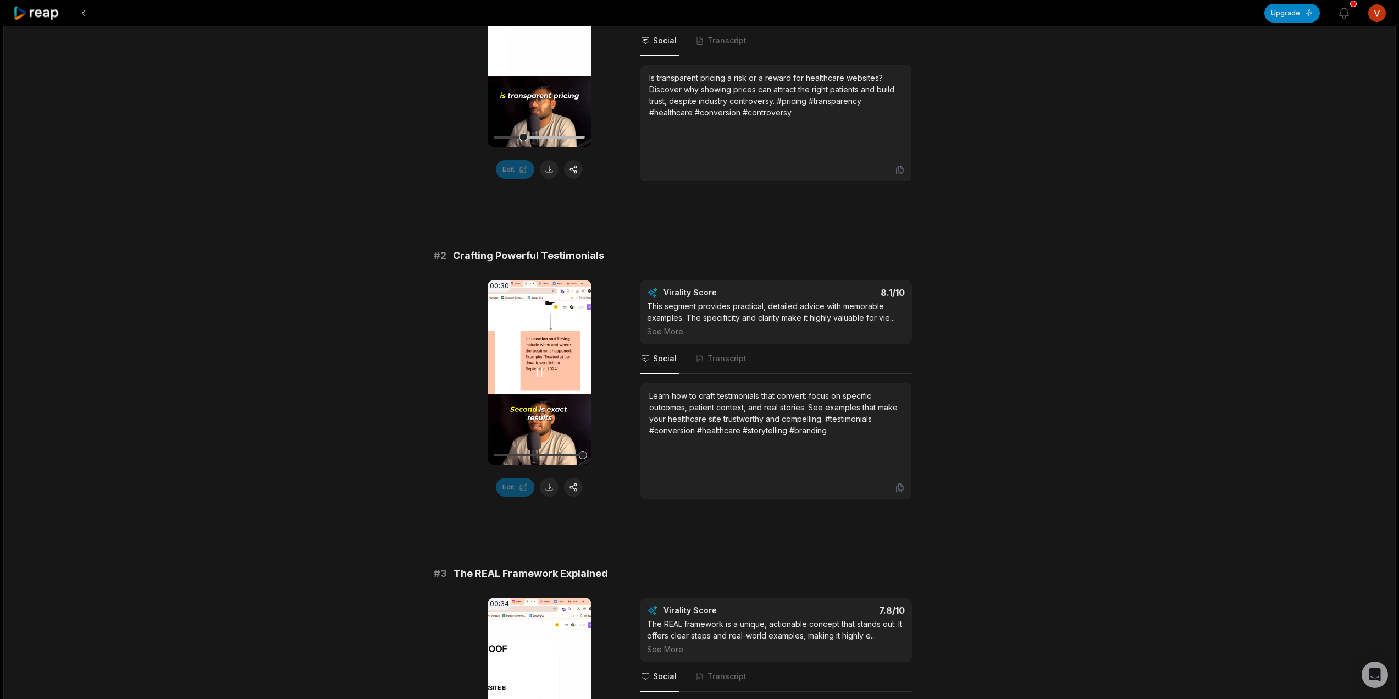
scroll to position [330, 0]
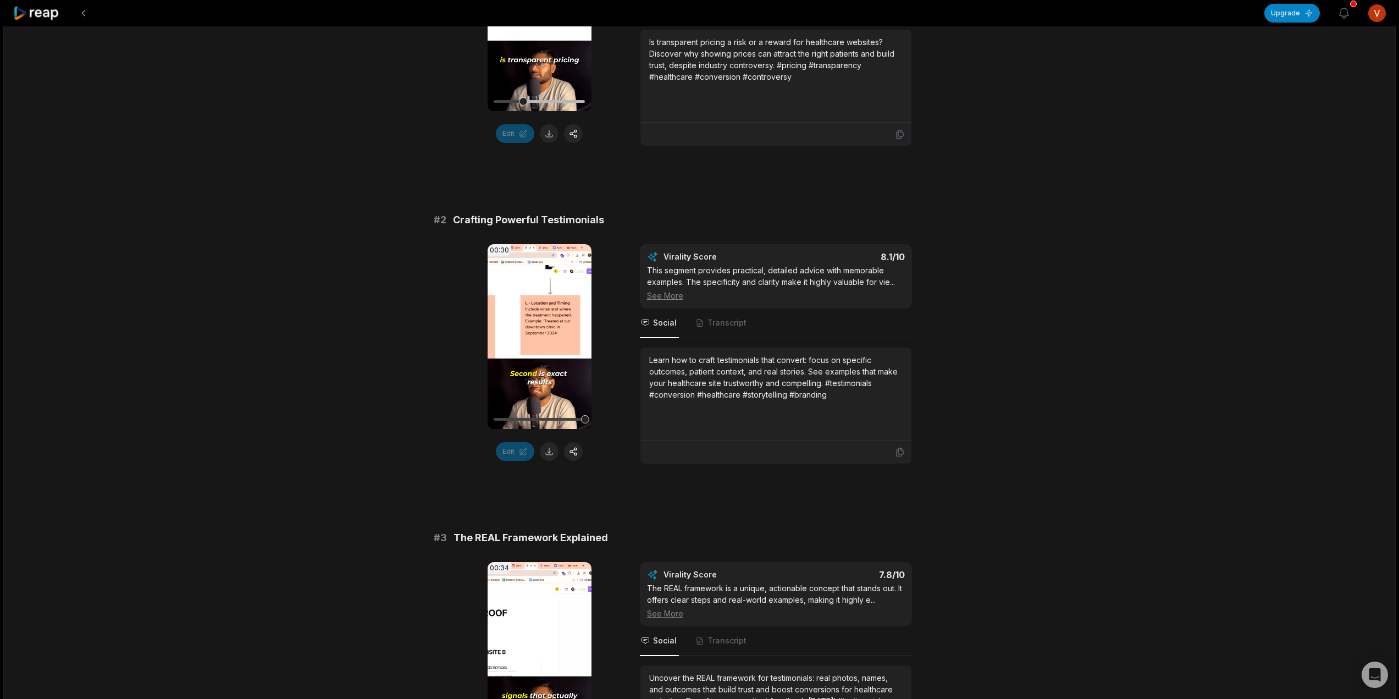
click at [530, 633] on video "Your browser does not support mp4 format." at bounding box center [540, 654] width 104 height 185
click at [540, 351] on video "Your browser does not support mp4 format." at bounding box center [540, 336] width 104 height 185
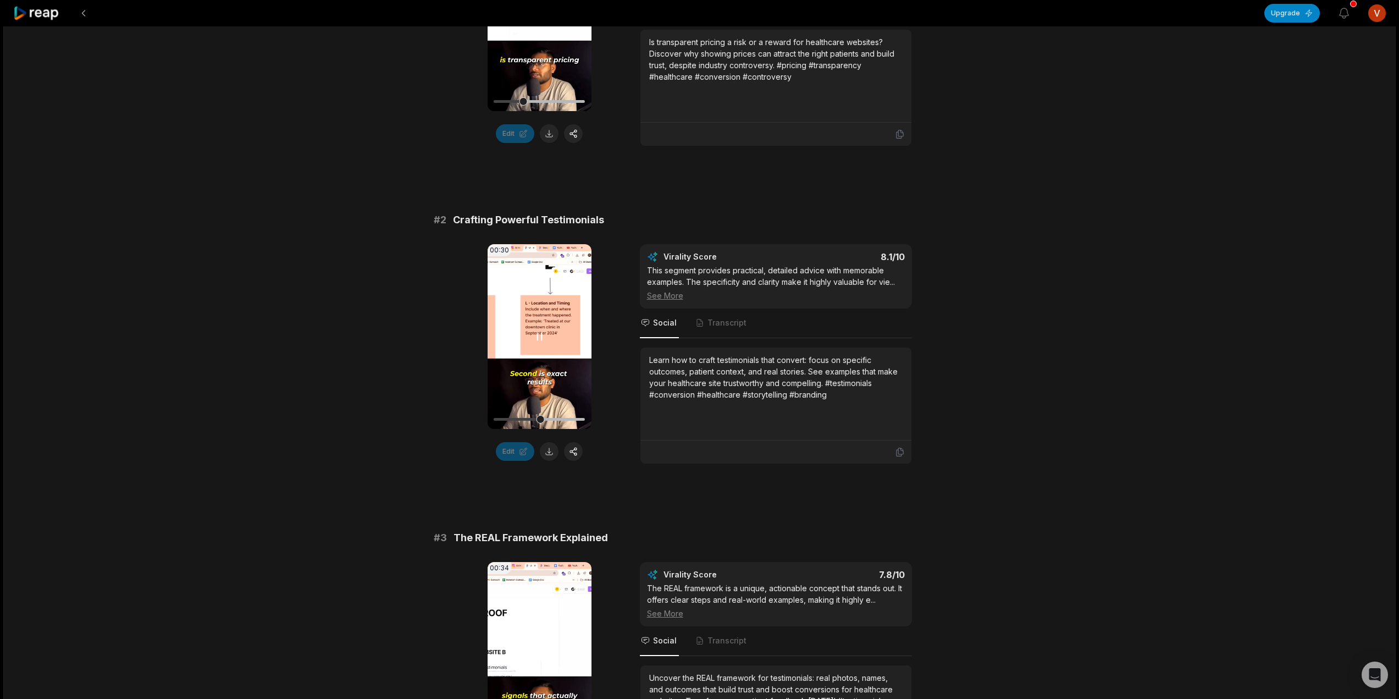
click at [540, 351] on video "Your browser does not support mp4 format." at bounding box center [540, 336] width 104 height 185
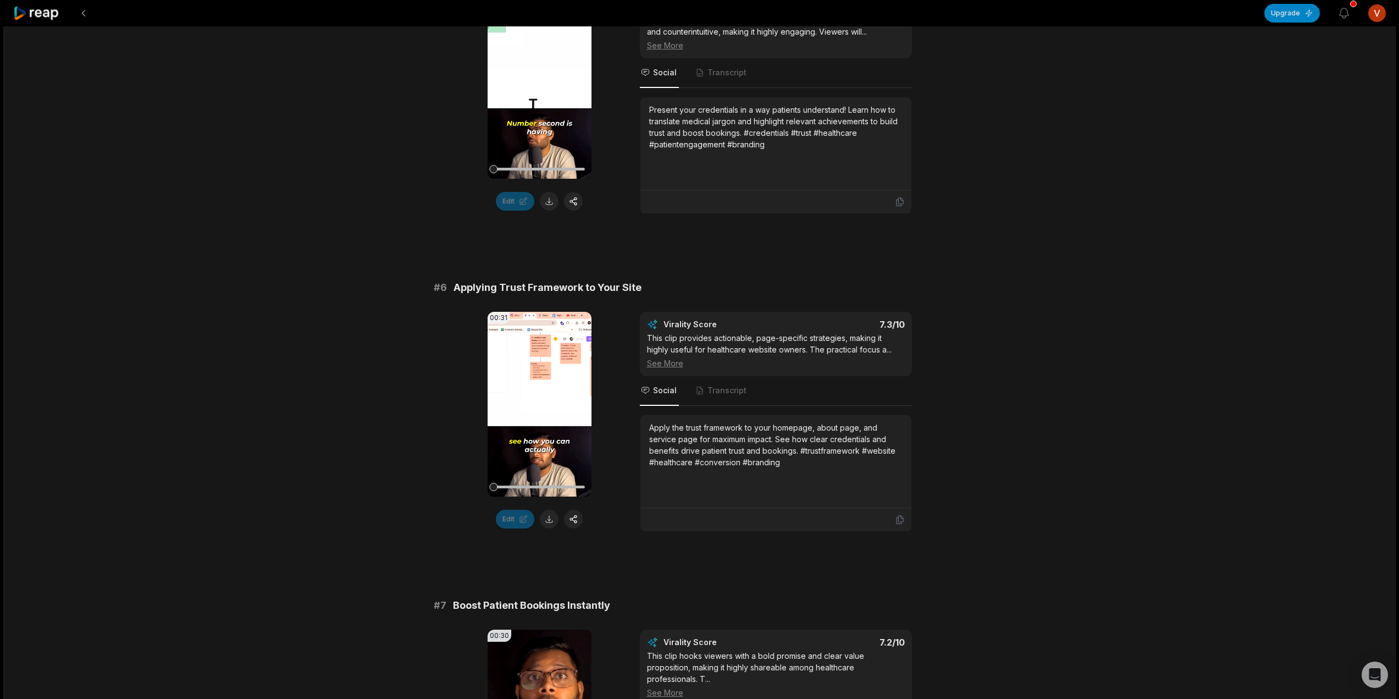
scroll to position [1540, 0]
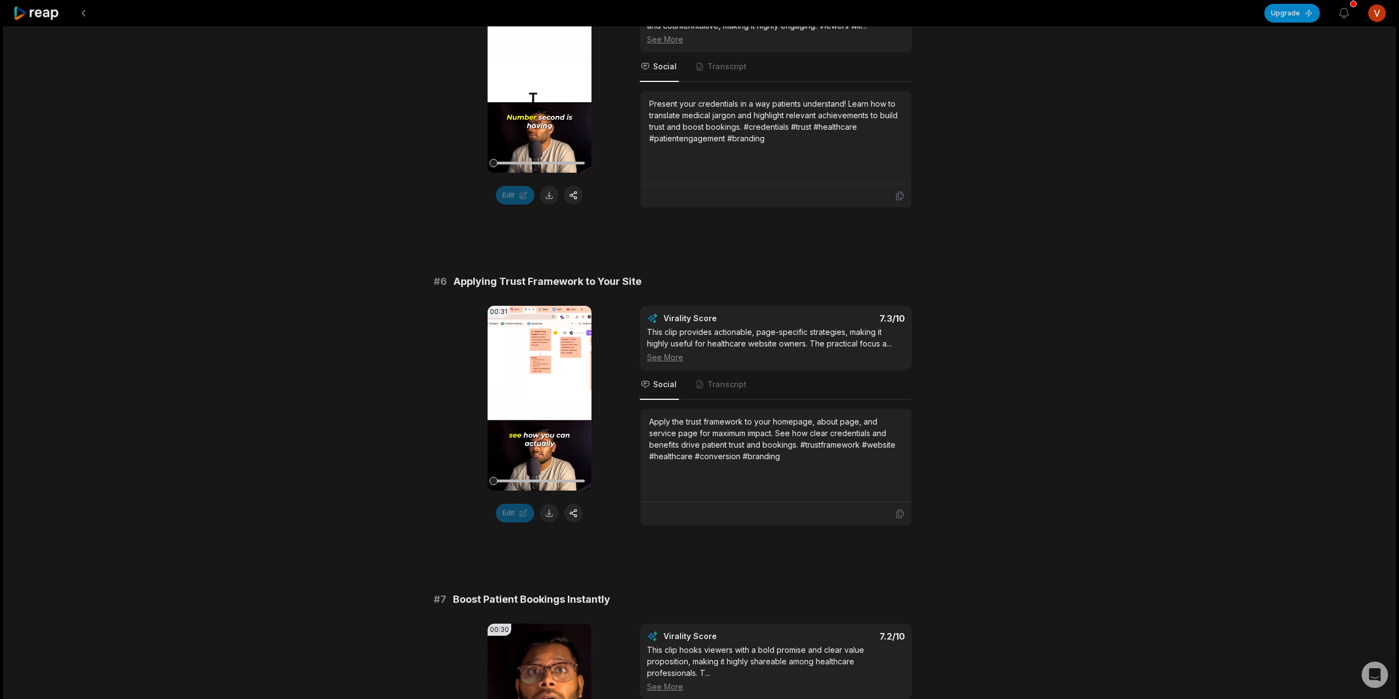
click at [531, 417] on video "Your browser does not support mp4 format." at bounding box center [540, 398] width 104 height 185
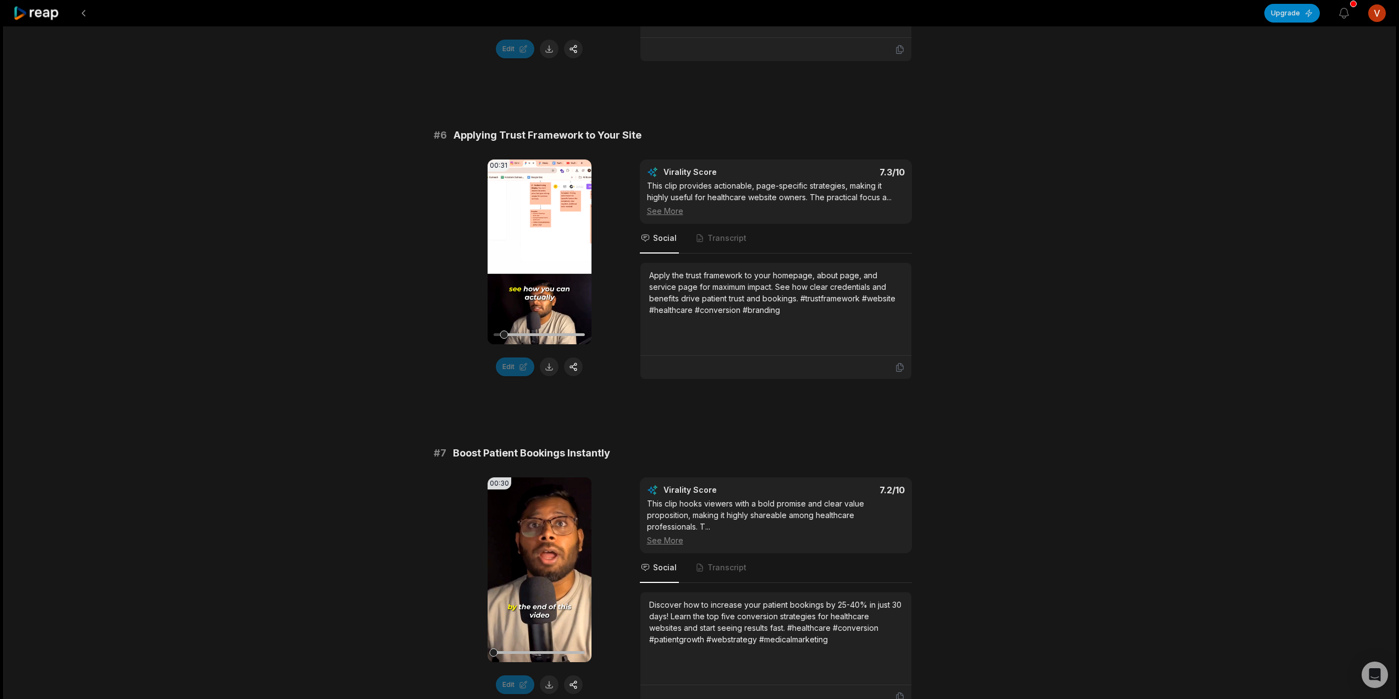
scroll to position [1815, 0]
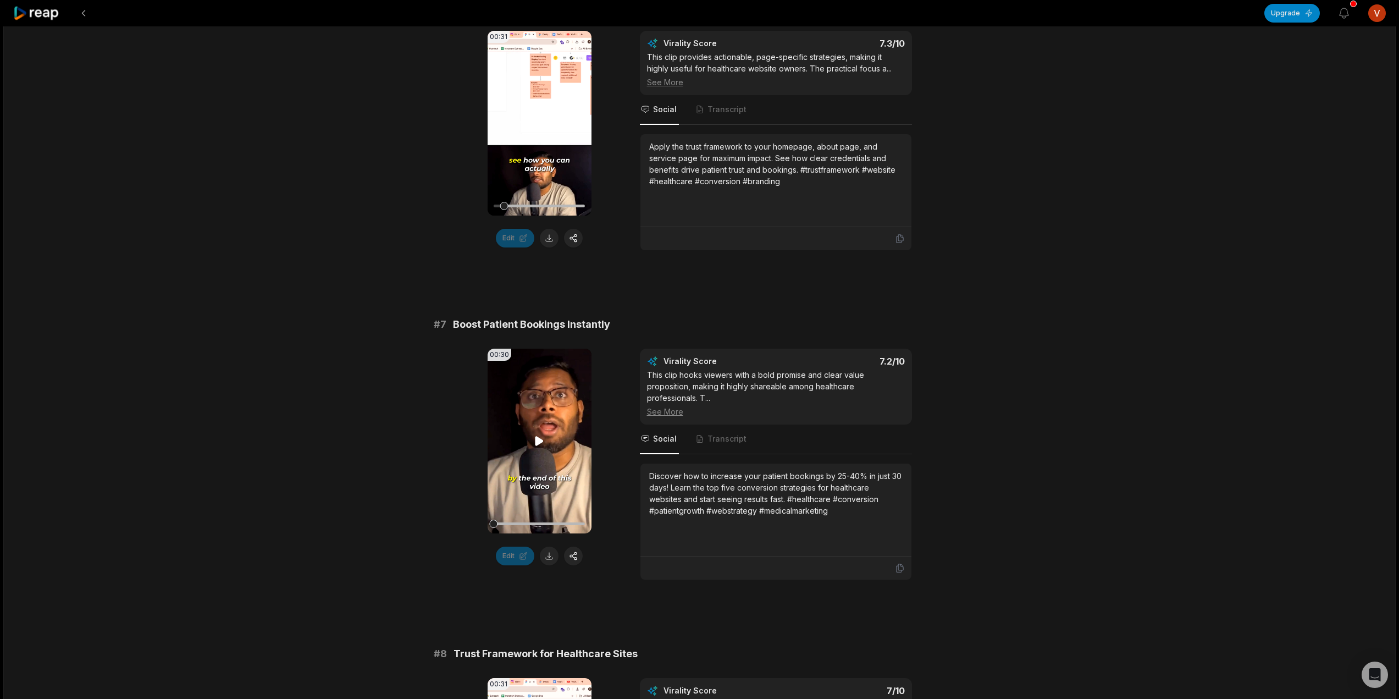
click at [538, 473] on video "Your browser does not support mp4 format." at bounding box center [540, 441] width 104 height 185
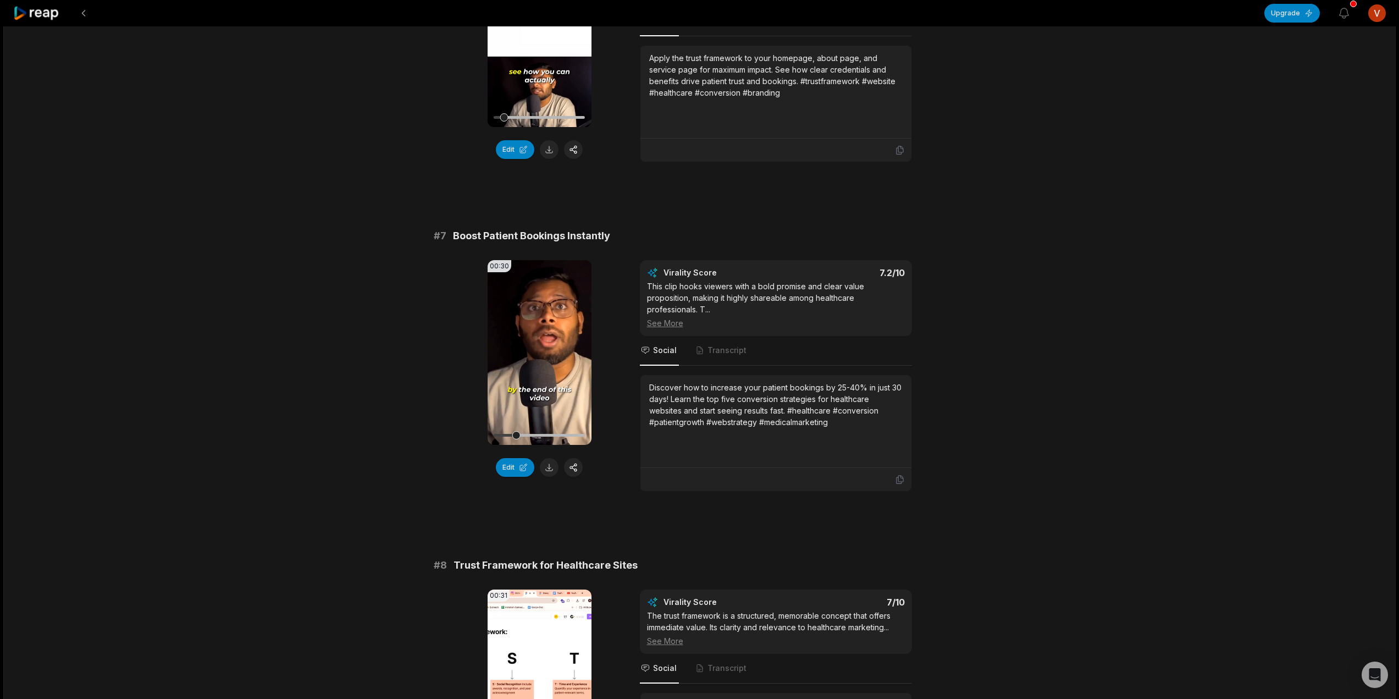
scroll to position [1726, 0]
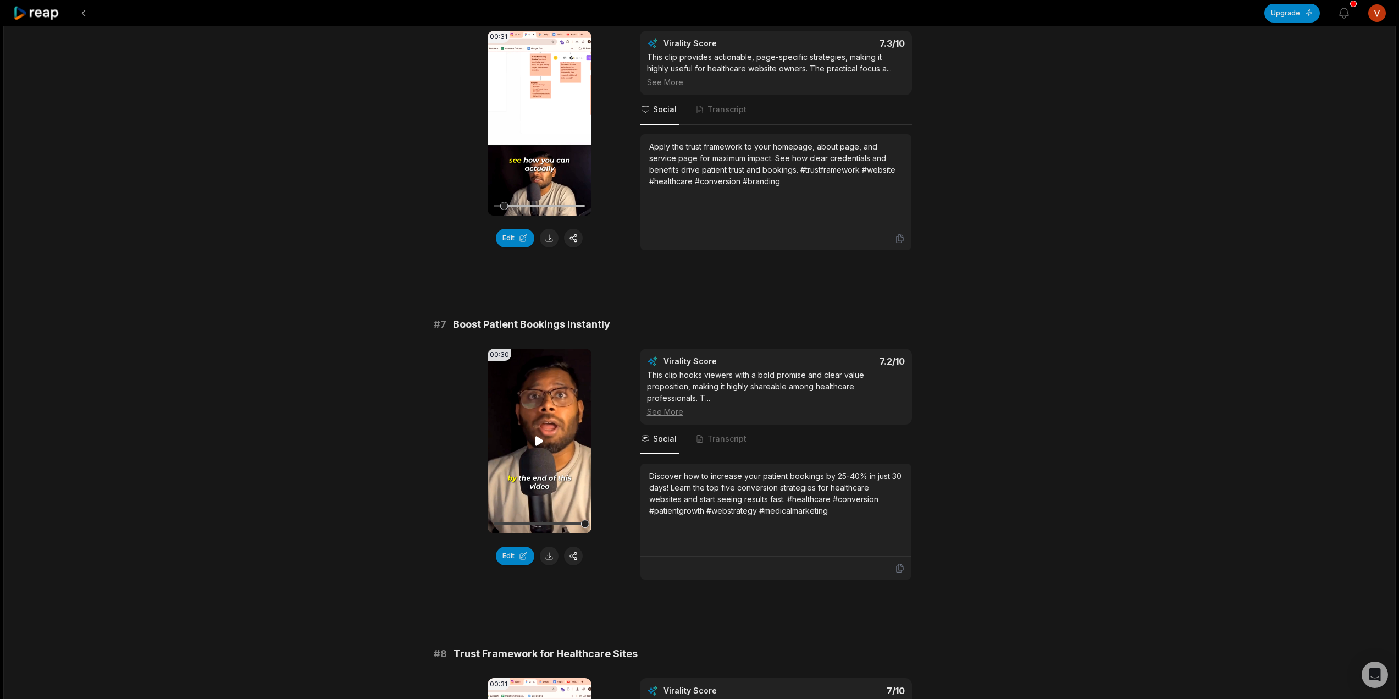
click at [577, 525] on div at bounding box center [539, 523] width 91 height 3
click at [555, 445] on video "Your browser does not support mp4 format." at bounding box center [540, 441] width 104 height 185
click at [554, 445] on video "Your browser does not support mp4 format." at bounding box center [540, 441] width 104 height 185
click at [547, 449] on video "Your browser does not support mp4 format." at bounding box center [540, 441] width 104 height 185
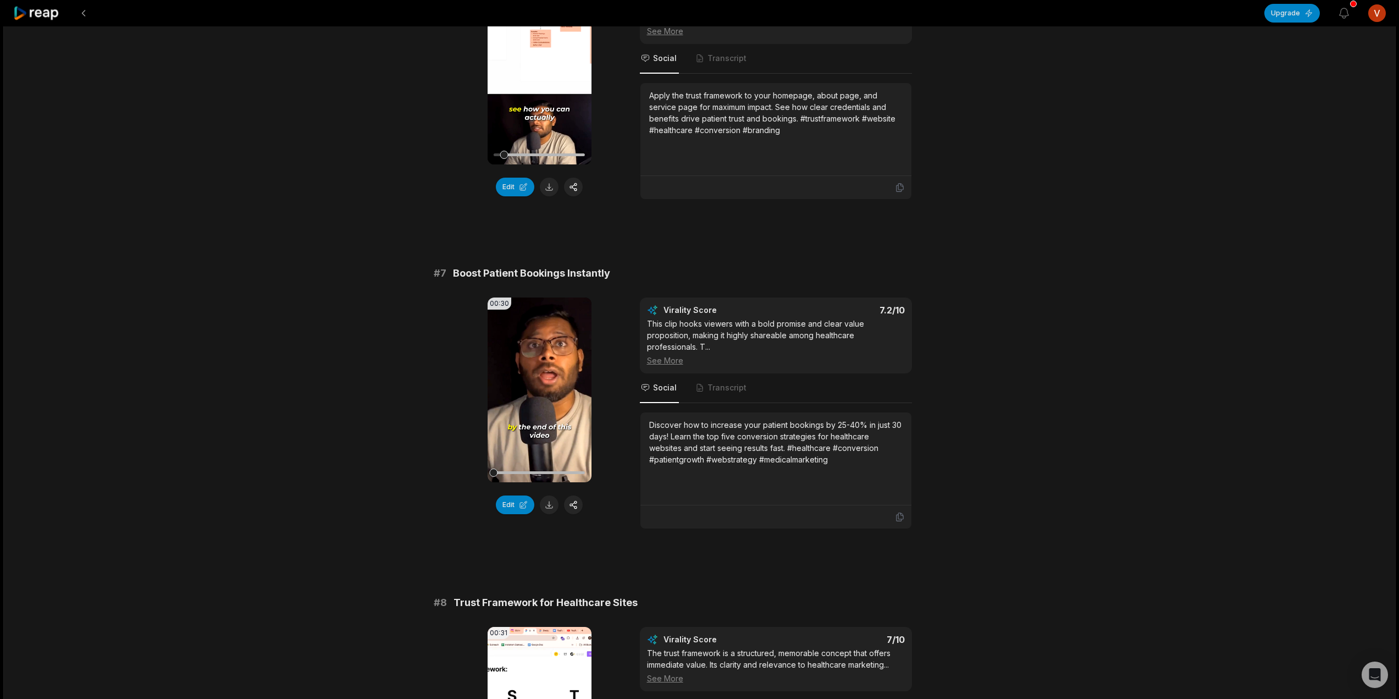
scroll to position [1781, 0]
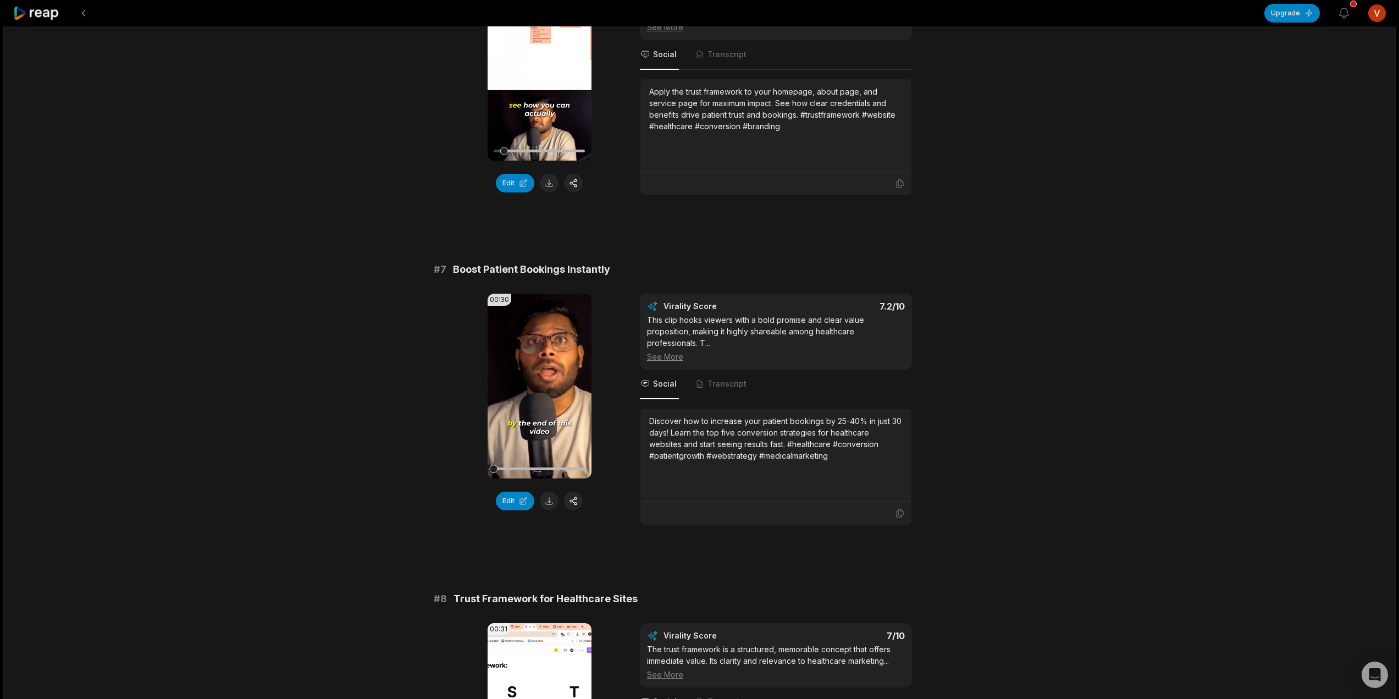
drag, startPoint x: 502, startPoint y: 534, endPoint x: 472, endPoint y: 539, distance: 30.1
click at [533, 404] on video "Your browser does not support mp4 format." at bounding box center [540, 386] width 104 height 185
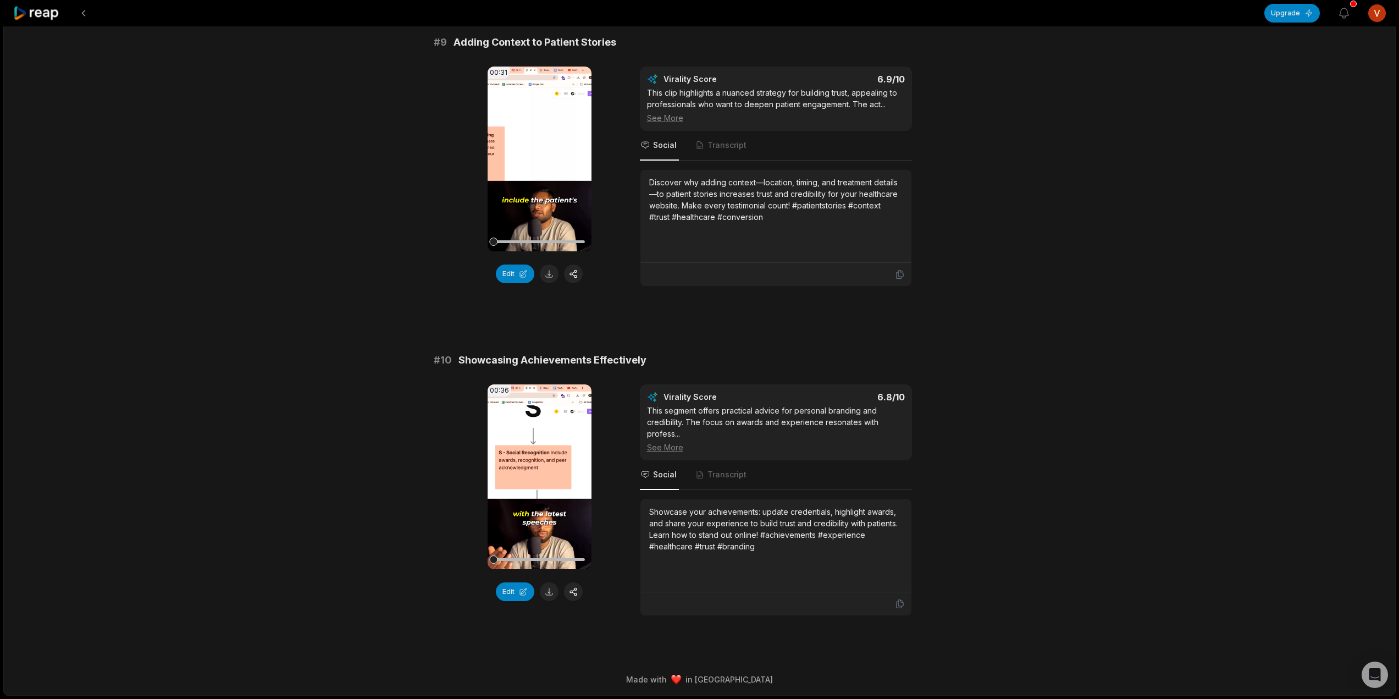
scroll to position [2667, 0]
click at [538, 470] on video "Your browser does not support mp4 format." at bounding box center [540, 476] width 104 height 185
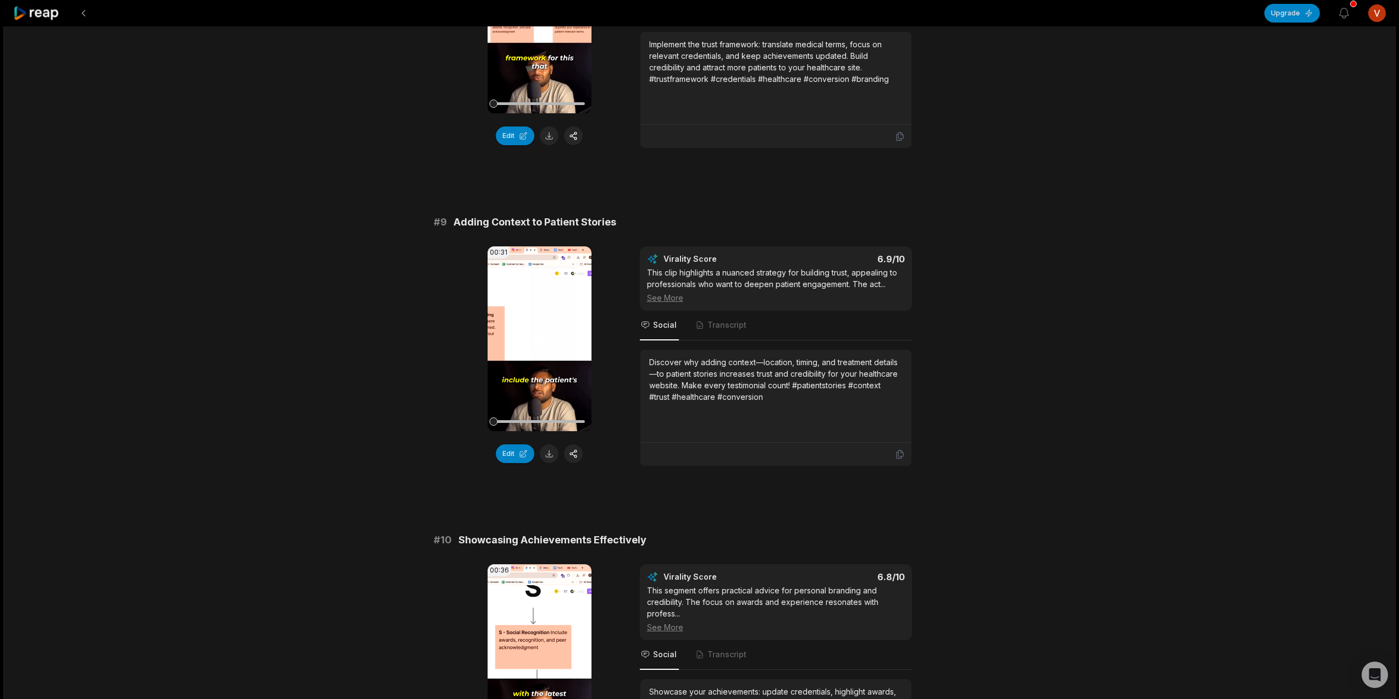
scroll to position [2337, 0]
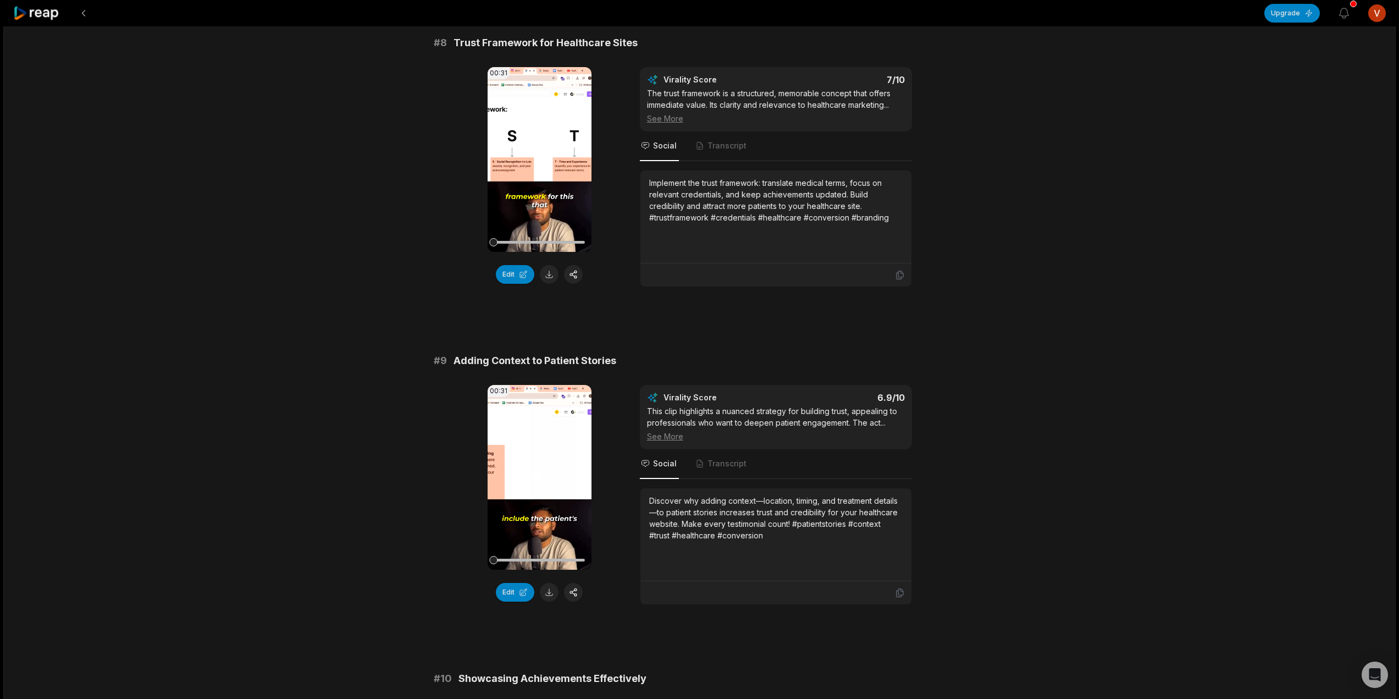
click at [540, 450] on video "Your browser does not support mp4 format." at bounding box center [540, 477] width 104 height 185
click at [540, 472] on video "Your browser does not support mp4 format." at bounding box center [540, 477] width 104 height 185
